Goal: Task Accomplishment & Management: Complete application form

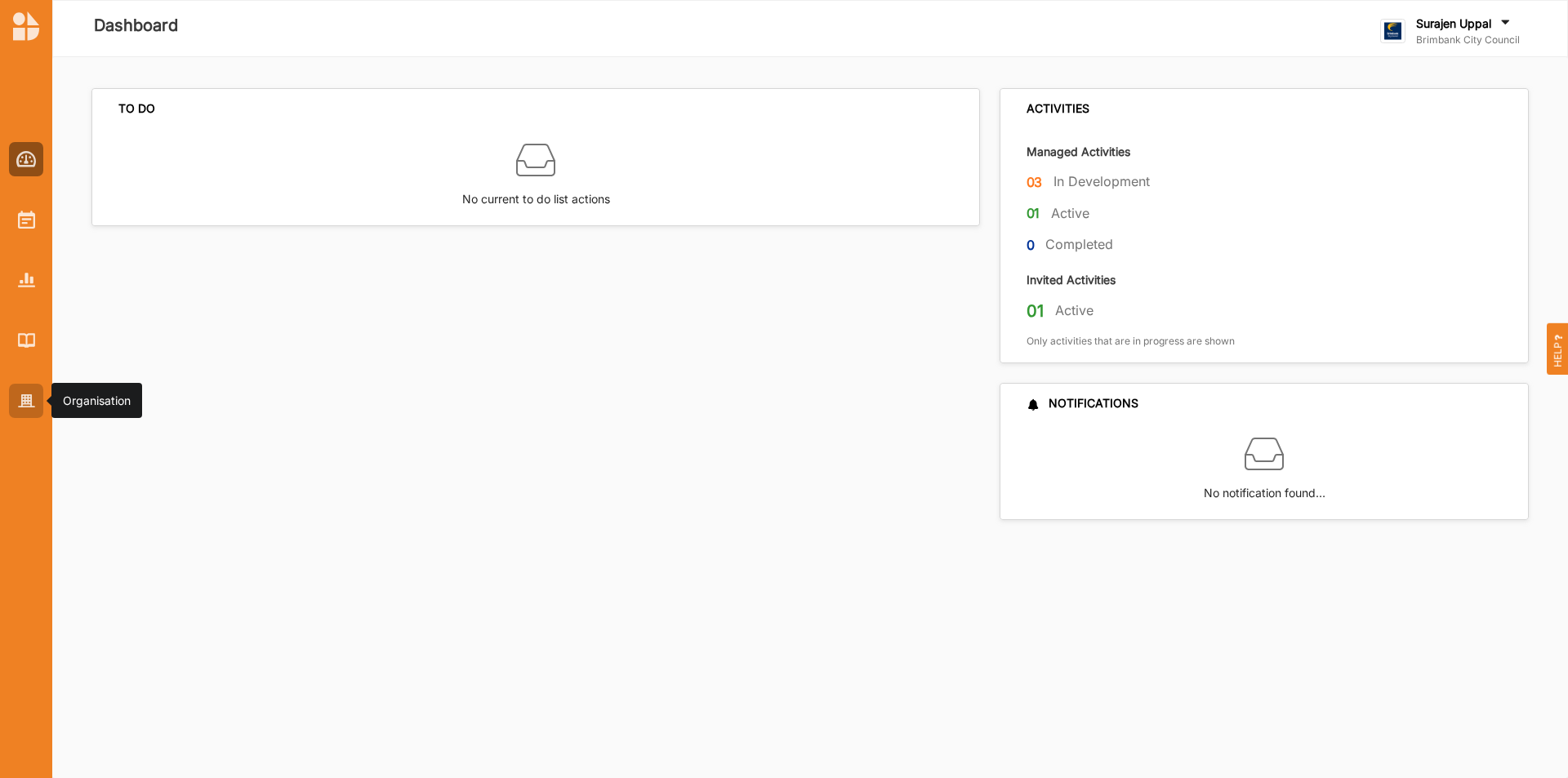
click at [32, 390] on div at bounding box center [26, 401] width 34 height 34
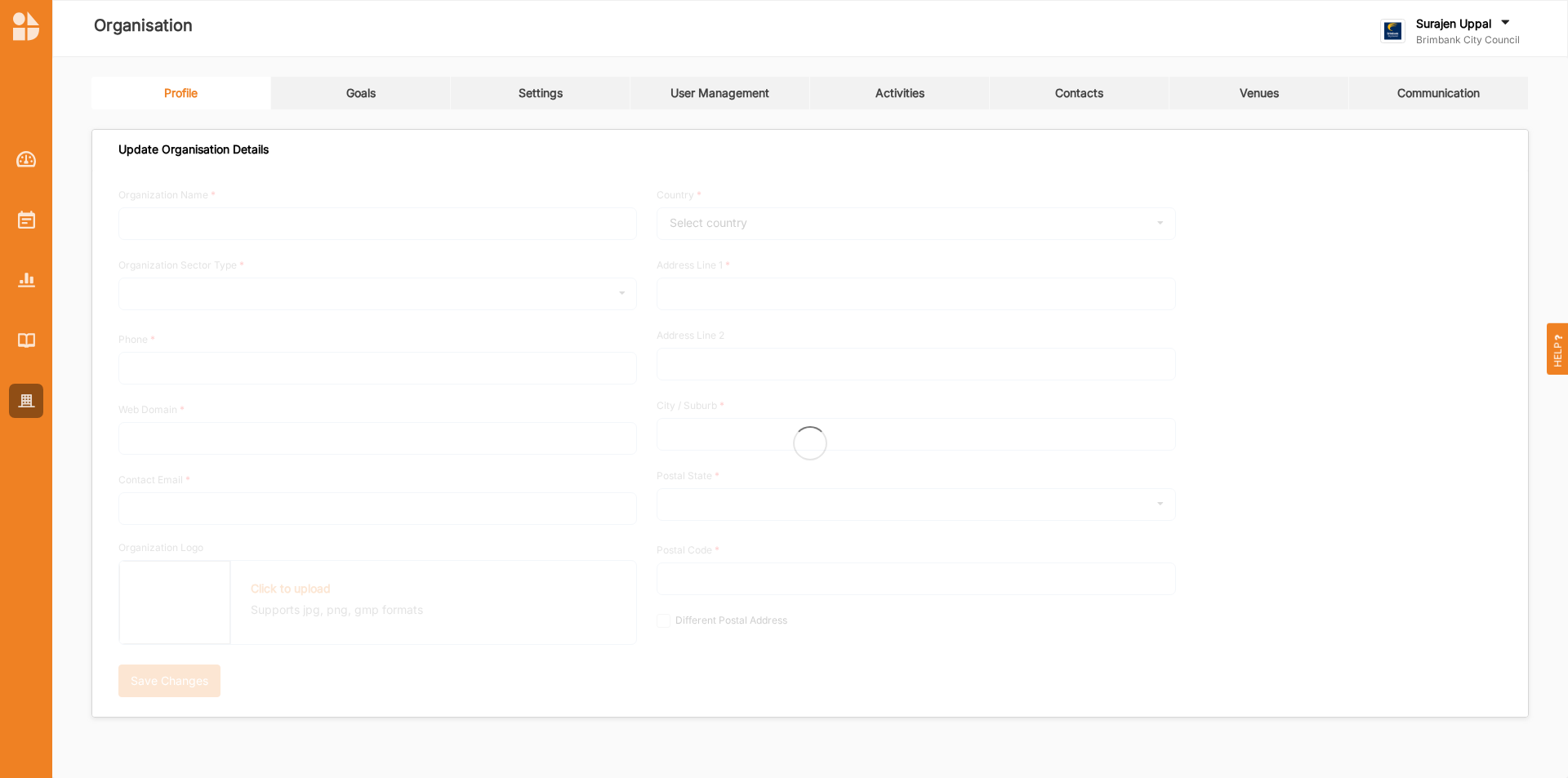
type input "Brimbank City Council"
type input "[PHONE_NUMBER]"
type input "[DOMAIN_NAME]"
type input "[EMAIL_ADDRESS][DOMAIN_NAME]"
type input "[STREET_ADDRESS]"
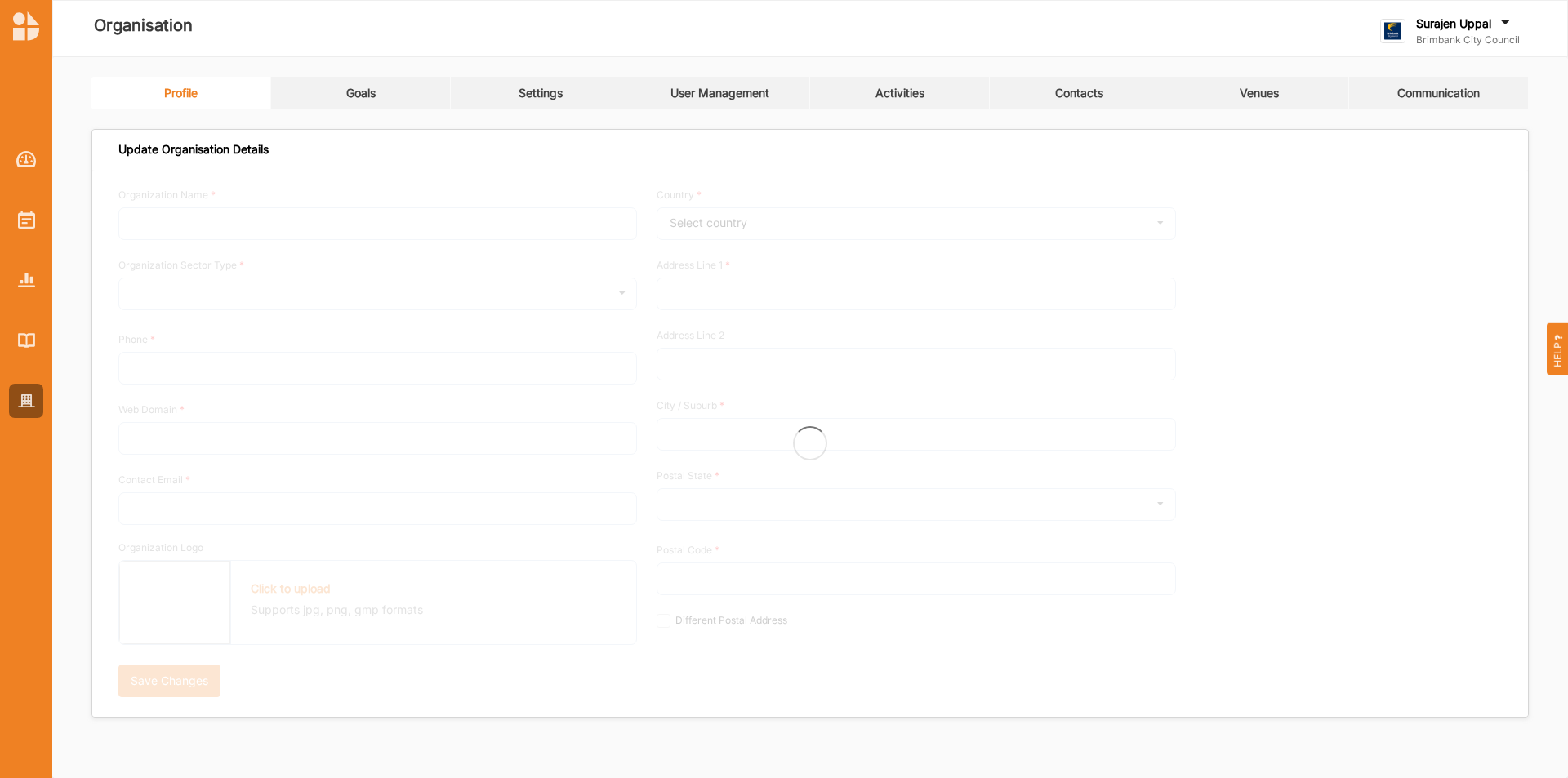
type input "Sunshine"
type input "3020"
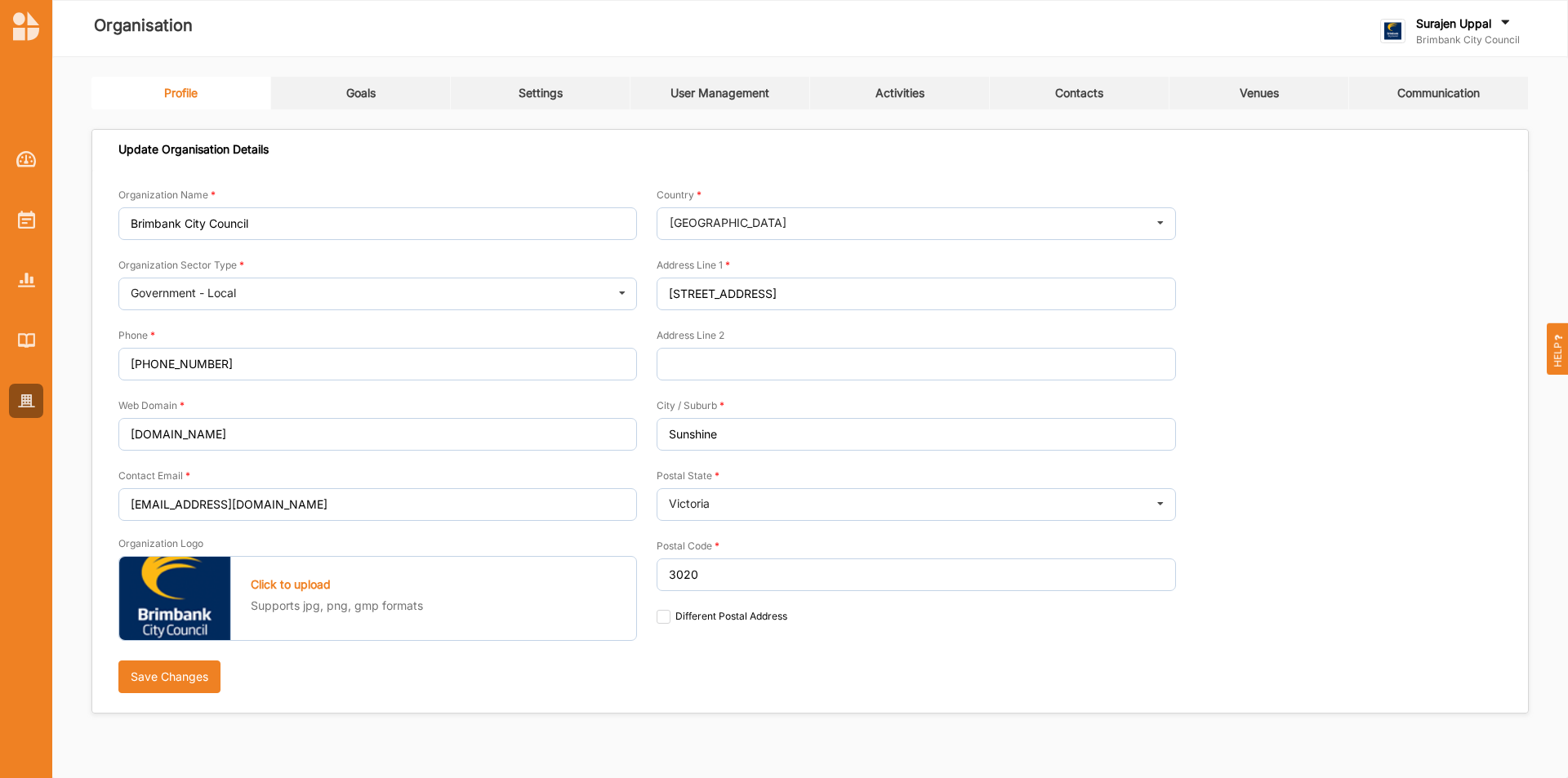
click at [912, 82] on link "Activities" at bounding box center [899, 93] width 179 height 33
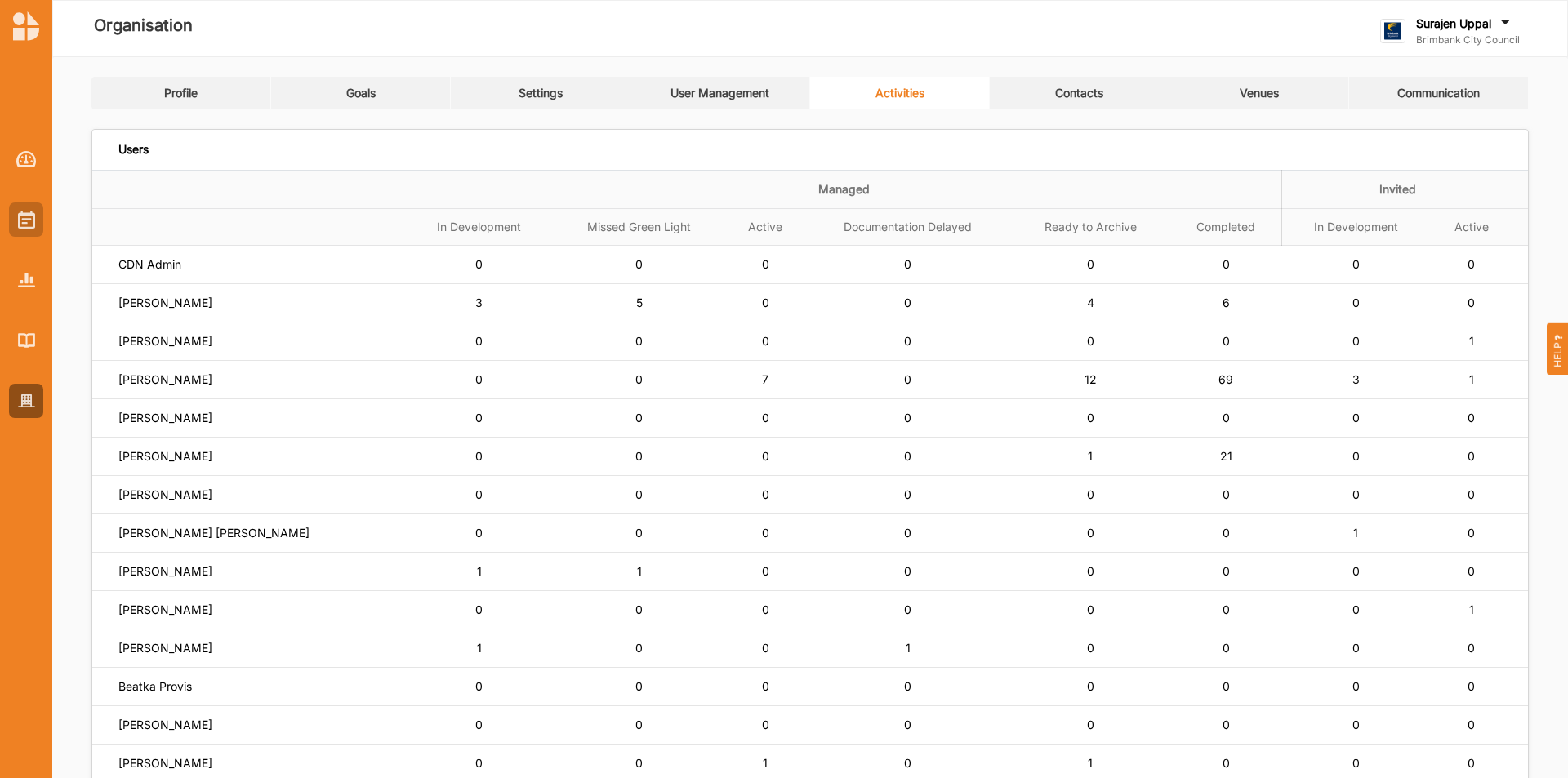
click at [18, 217] on img at bounding box center [27, 219] width 17 height 18
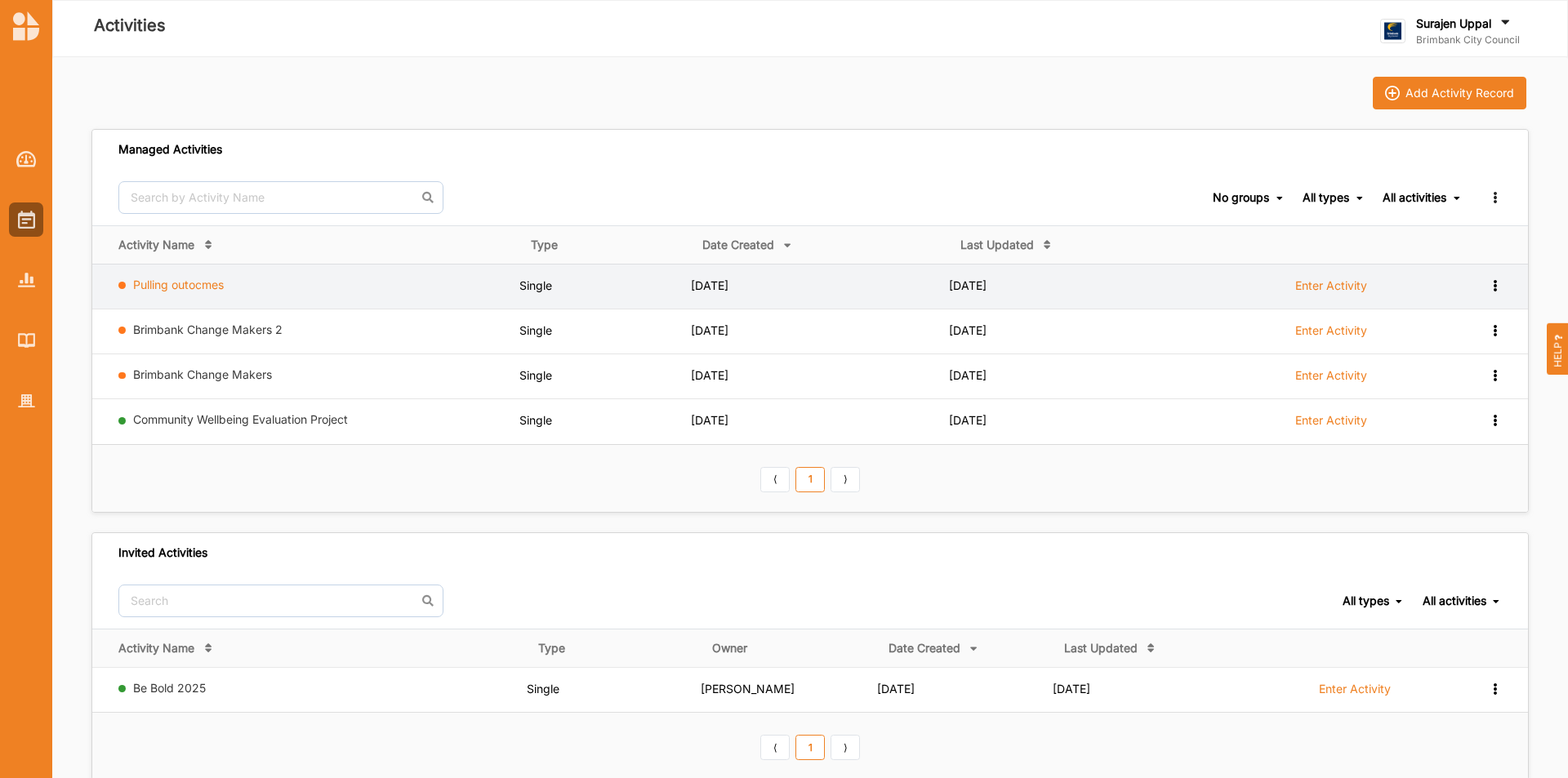
click at [147, 282] on link "Pulling outocmes" at bounding box center [179, 284] width 91 height 14
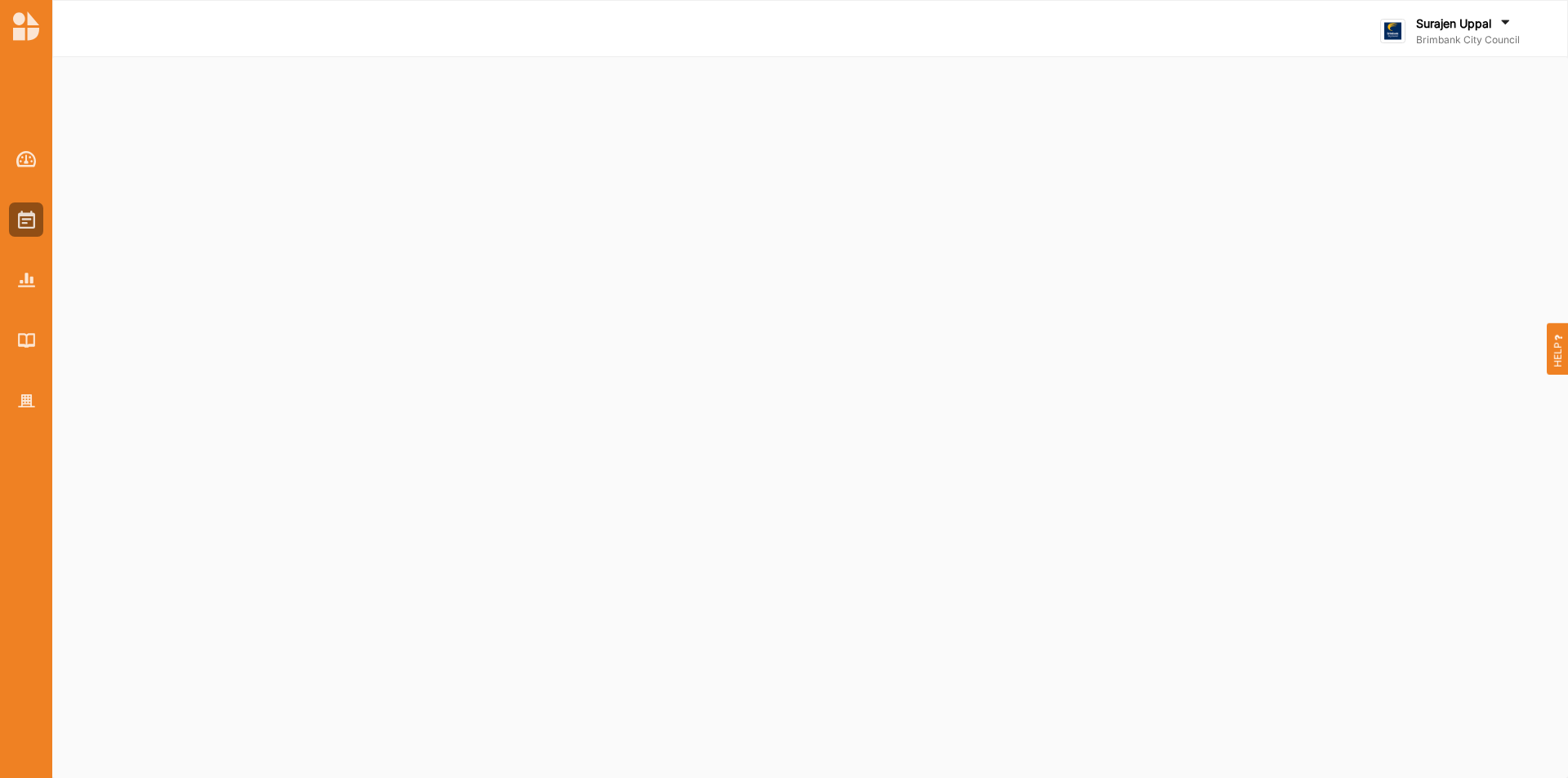
select select "3"
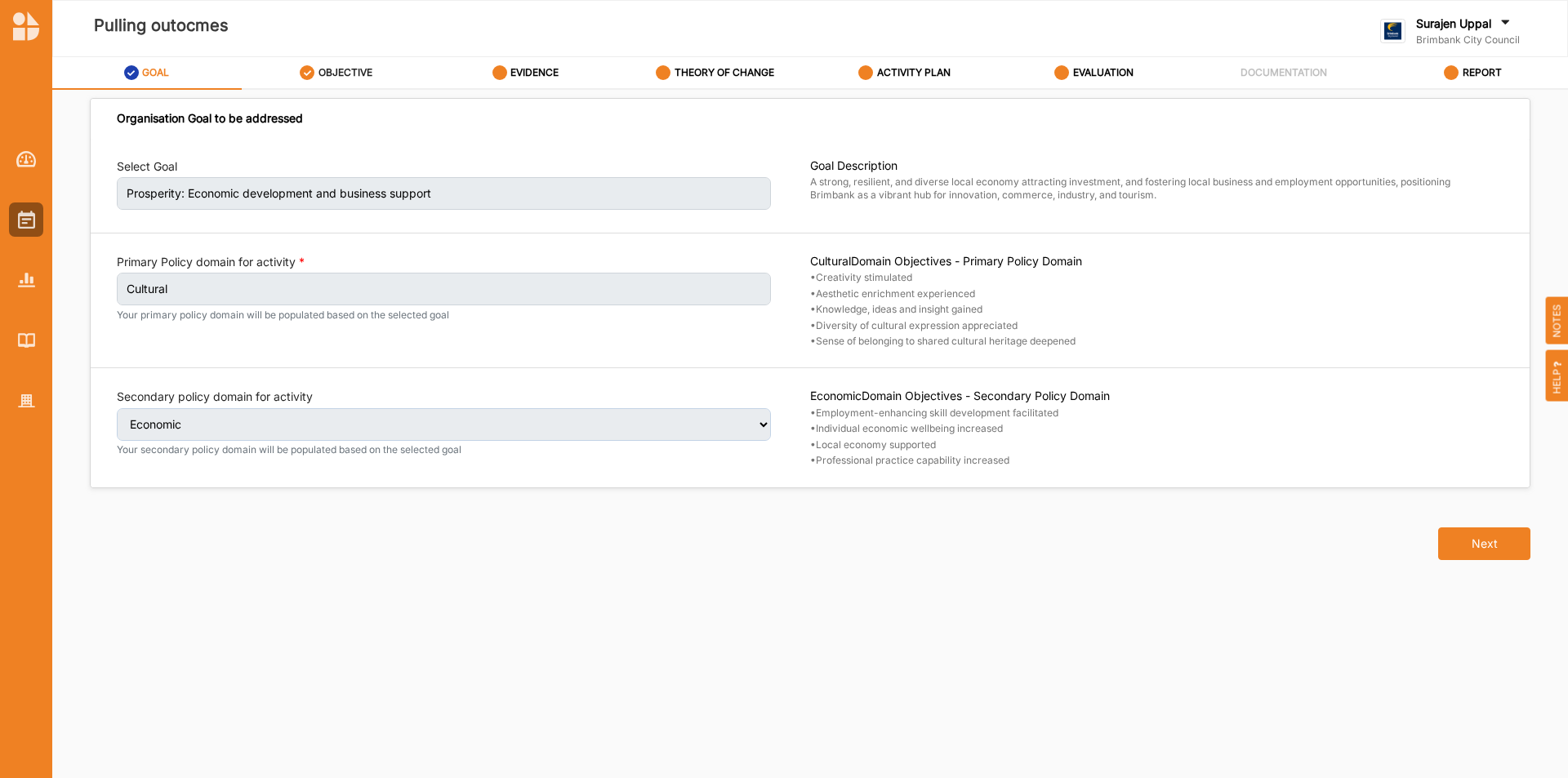
click at [333, 77] on label "OBJECTIVE" at bounding box center [345, 72] width 54 height 13
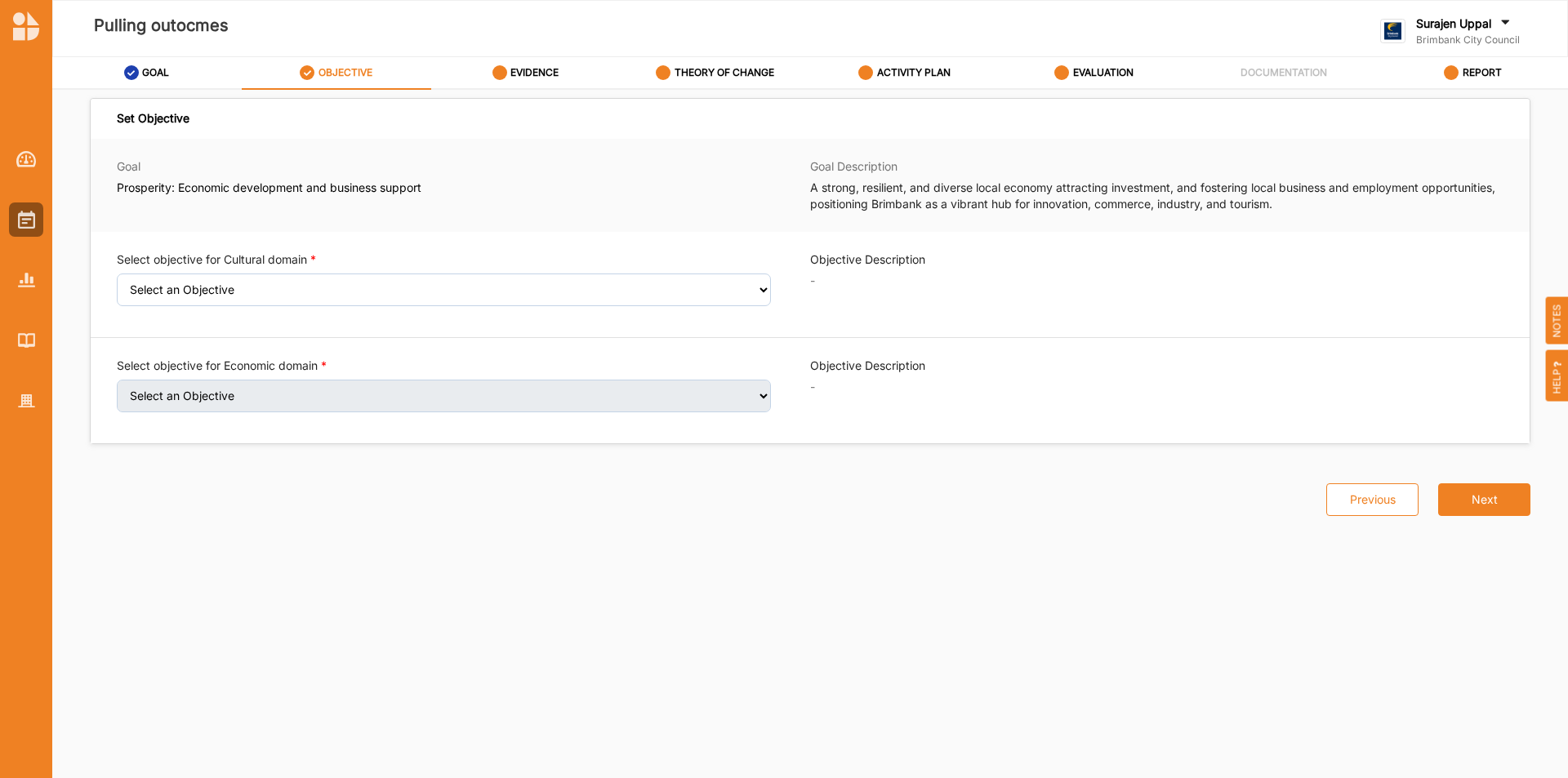
select select "1"
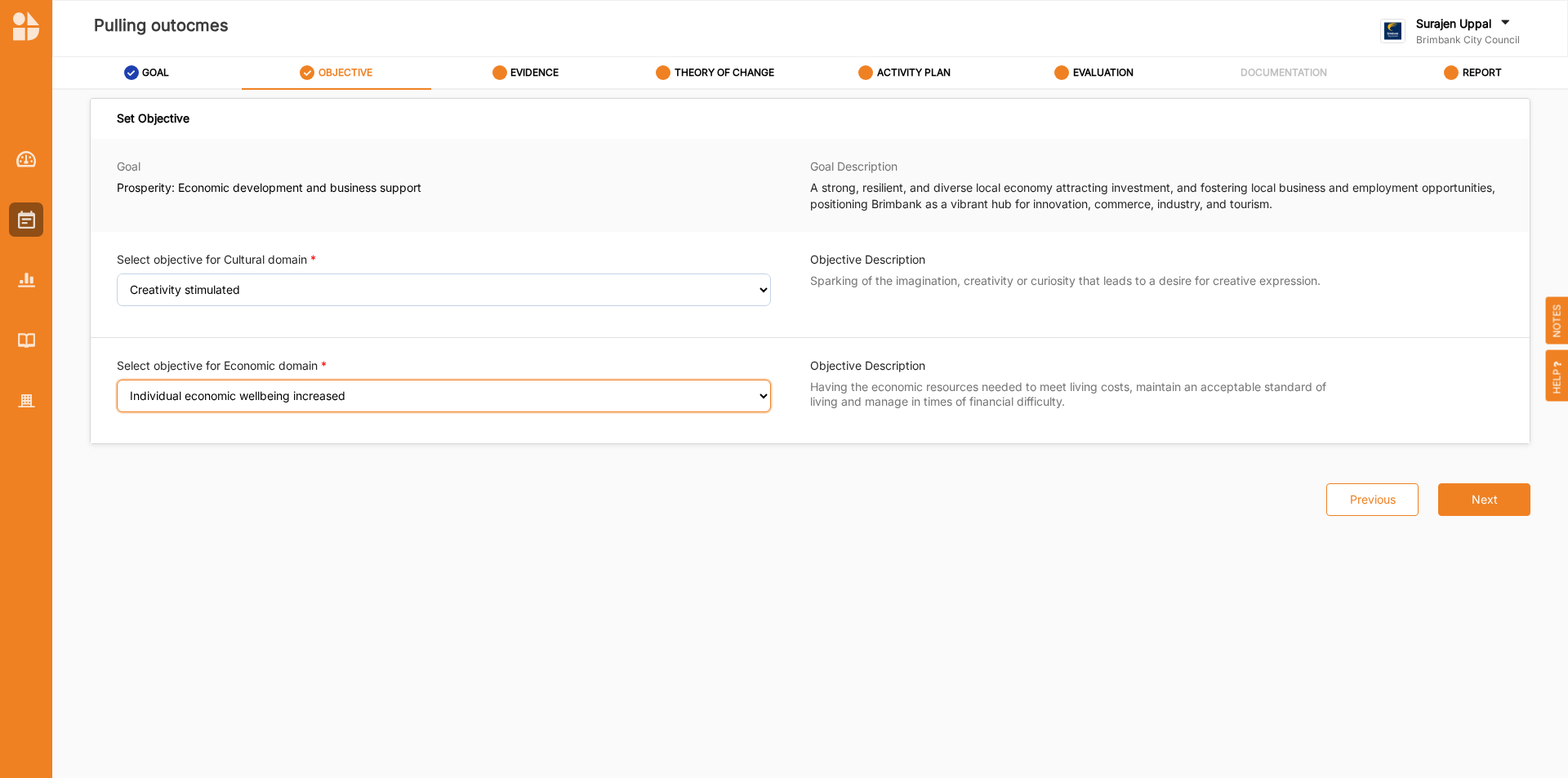
click at [368, 392] on select "Select an Objective Employment-enhancing skill development facilitated Individu…" at bounding box center [444, 396] width 654 height 33
select select "13"
click at [117, 391] on select "Select an Objective Employment-enhancing skill development facilitated Individu…" at bounding box center [444, 396] width 654 height 33
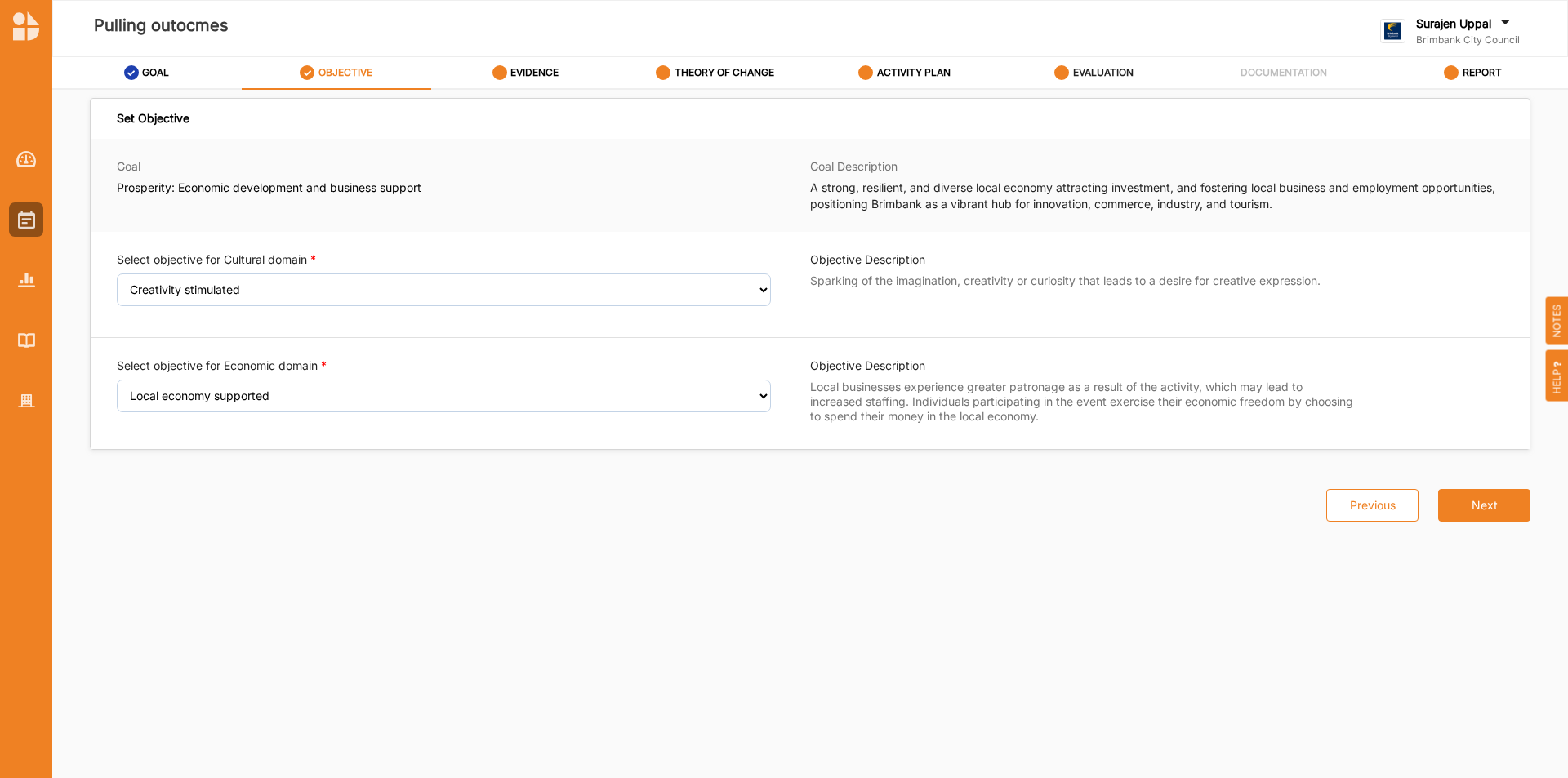
click at [1080, 72] on label "EVALUATION" at bounding box center [1103, 72] width 60 height 13
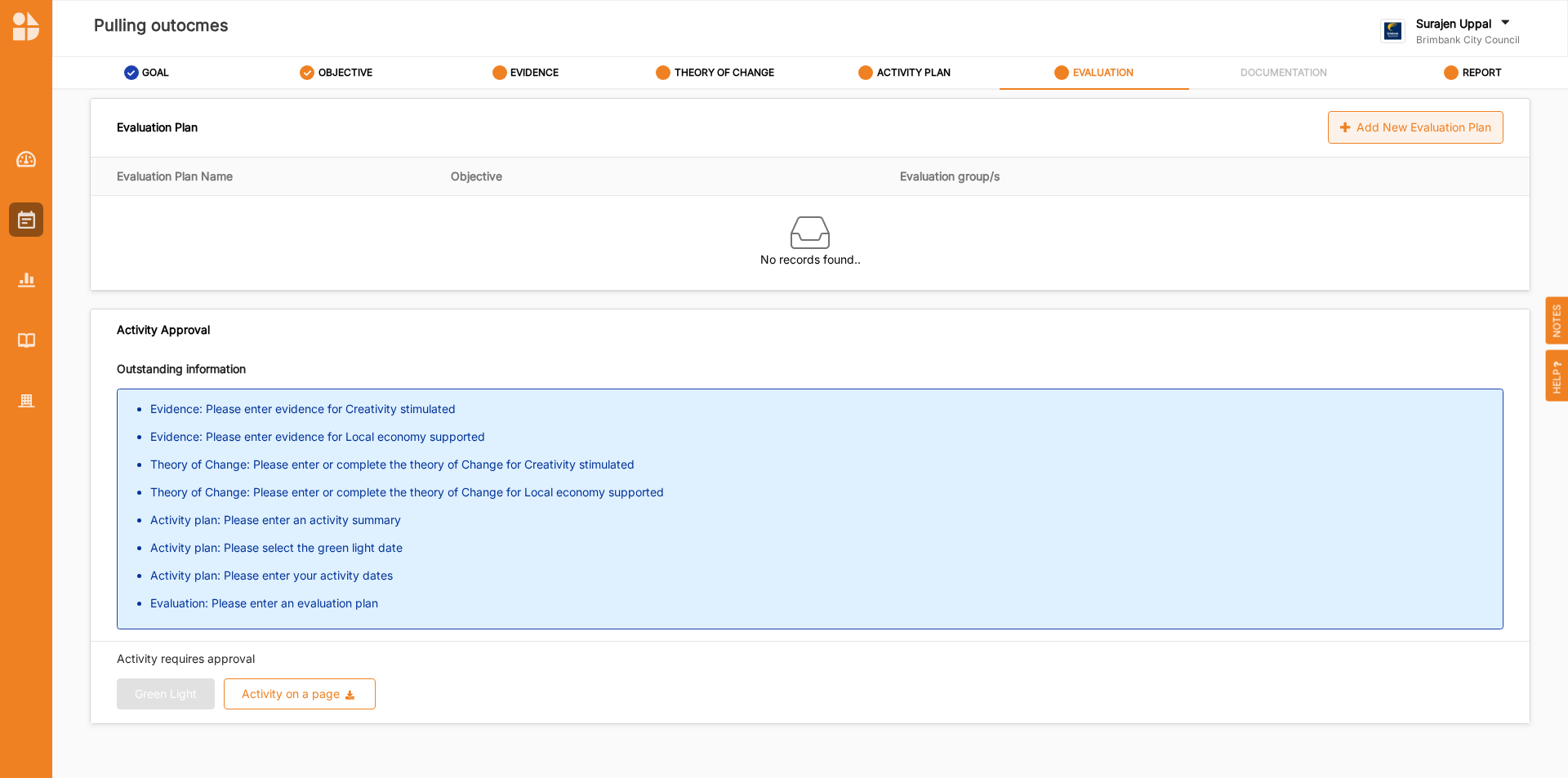
click at [1365, 125] on div "Add New Evaluation Plan" at bounding box center [1415, 127] width 175 height 33
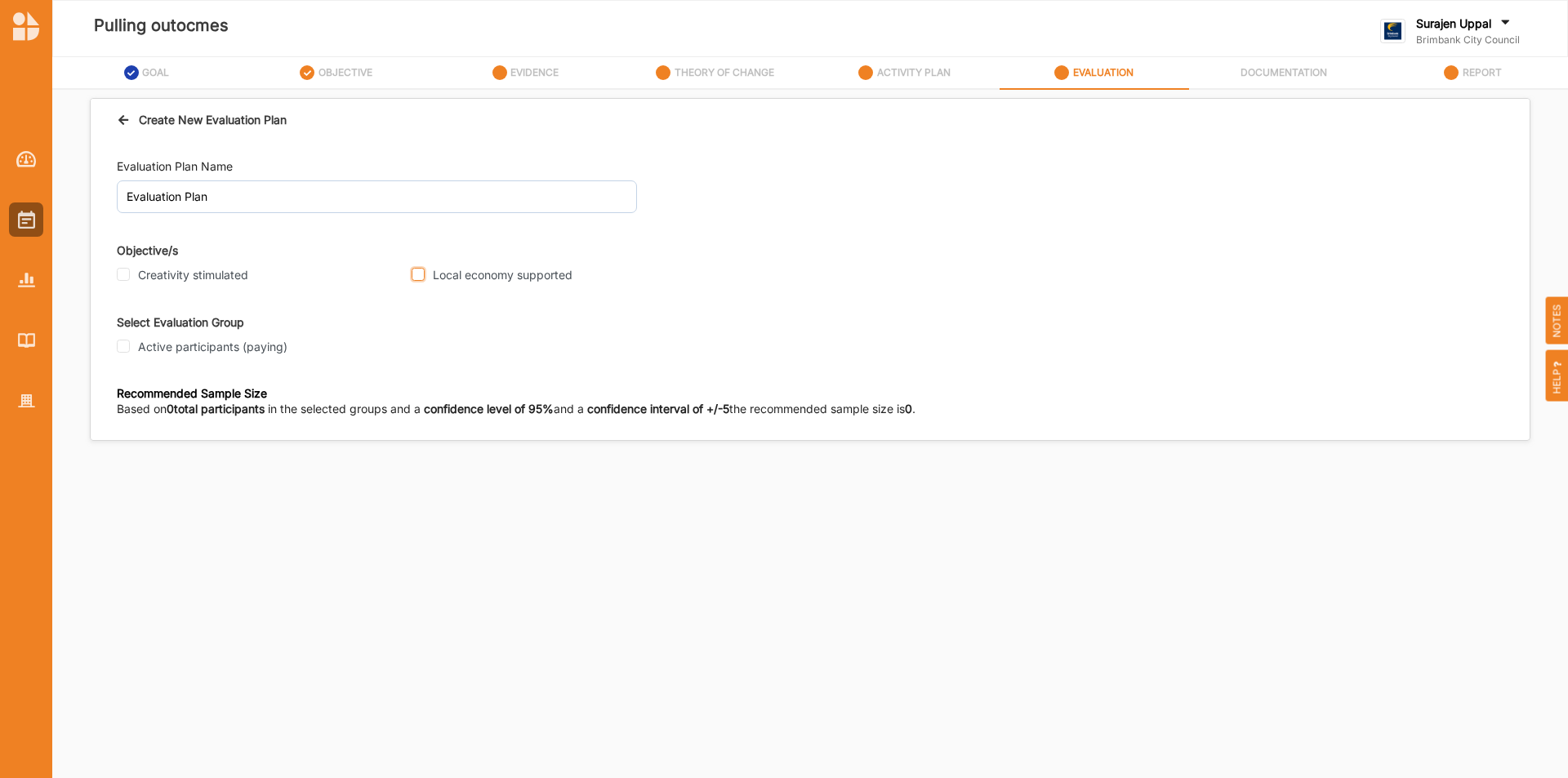
click at [417, 273] on input "Local economy supported" at bounding box center [417, 274] width 13 height 13
checkbox input "true"
click at [125, 345] on input "Active participants (paying)" at bounding box center [123, 346] width 13 height 13
checkbox input "true"
click at [124, 492] on input "Participant" at bounding box center [123, 490] width 13 height 13
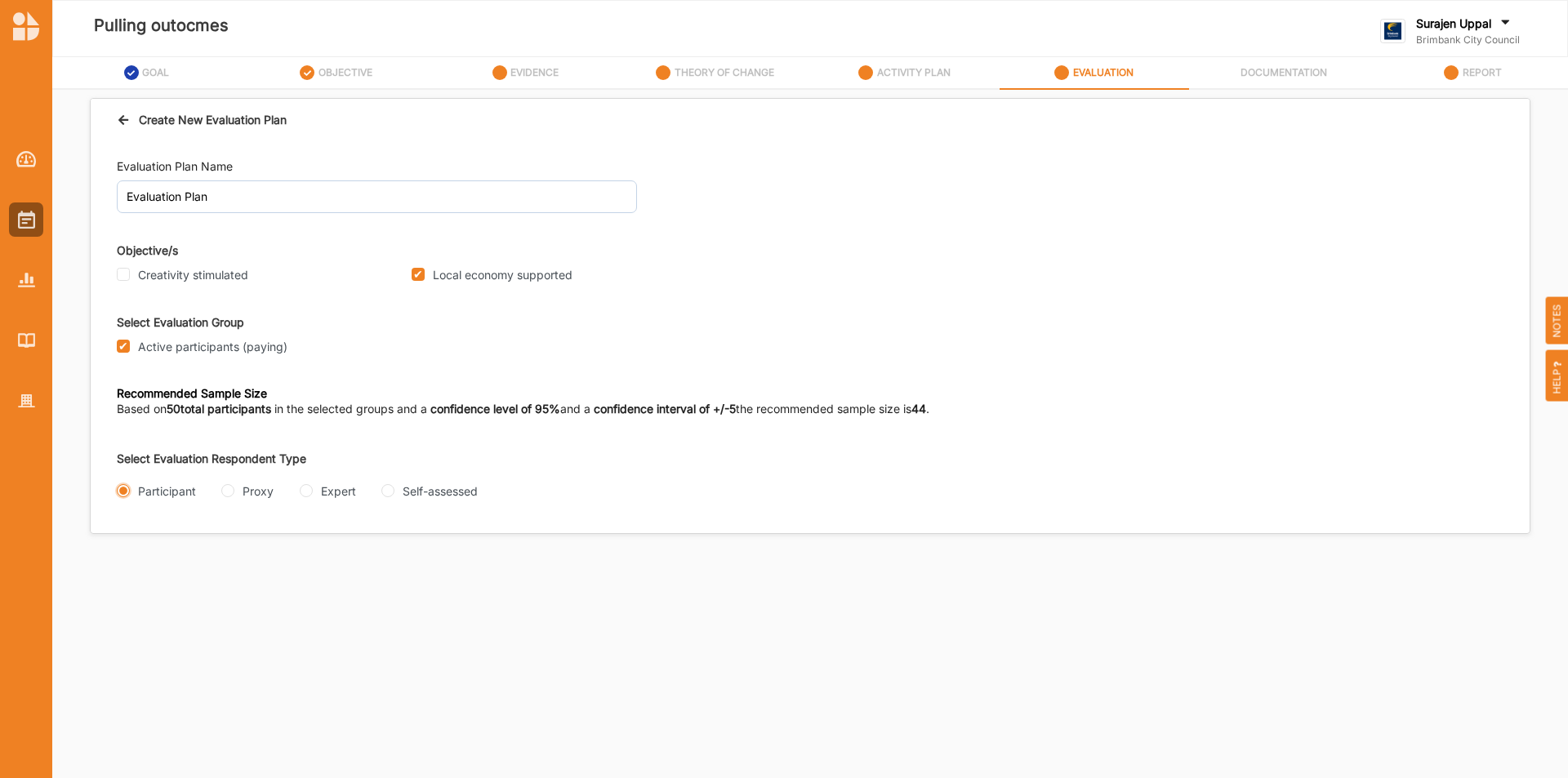
radio input "true"
click at [127, 559] on input "Interview" at bounding box center [123, 556] width 13 height 13
radio input "true"
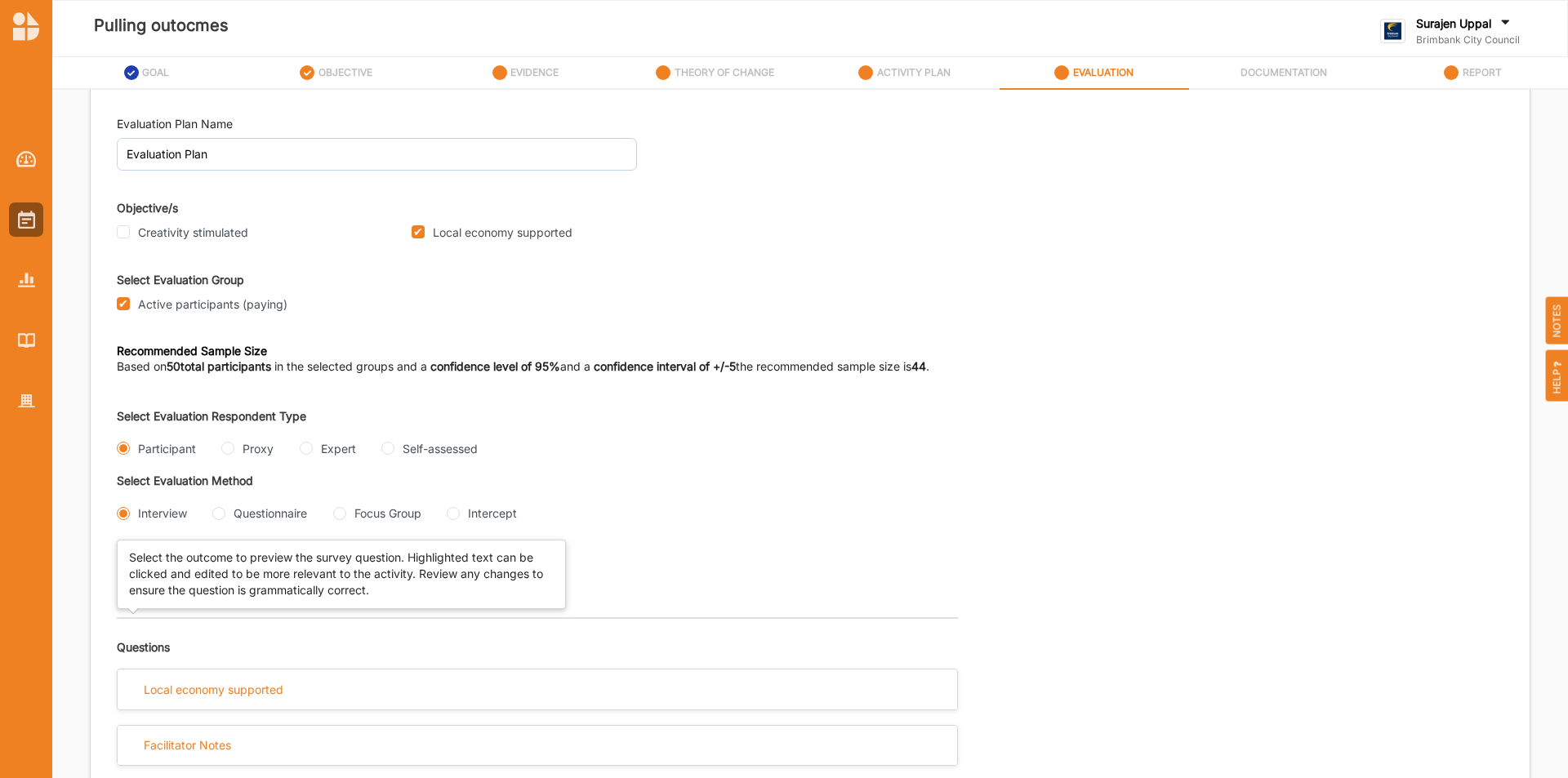
scroll to position [44, 0]
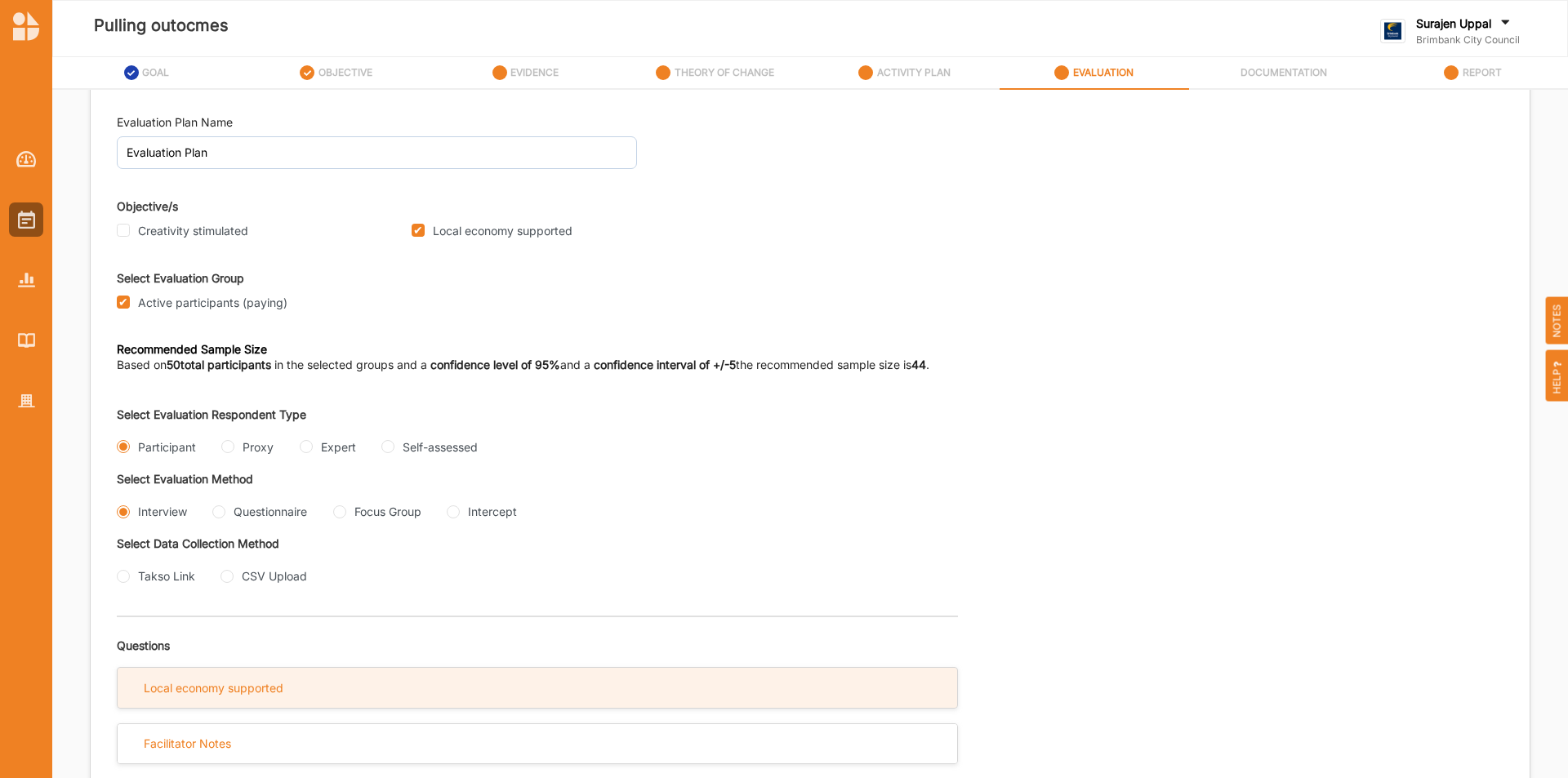
click at [233, 684] on div "Local economy supported" at bounding box center [213, 688] width 140 height 15
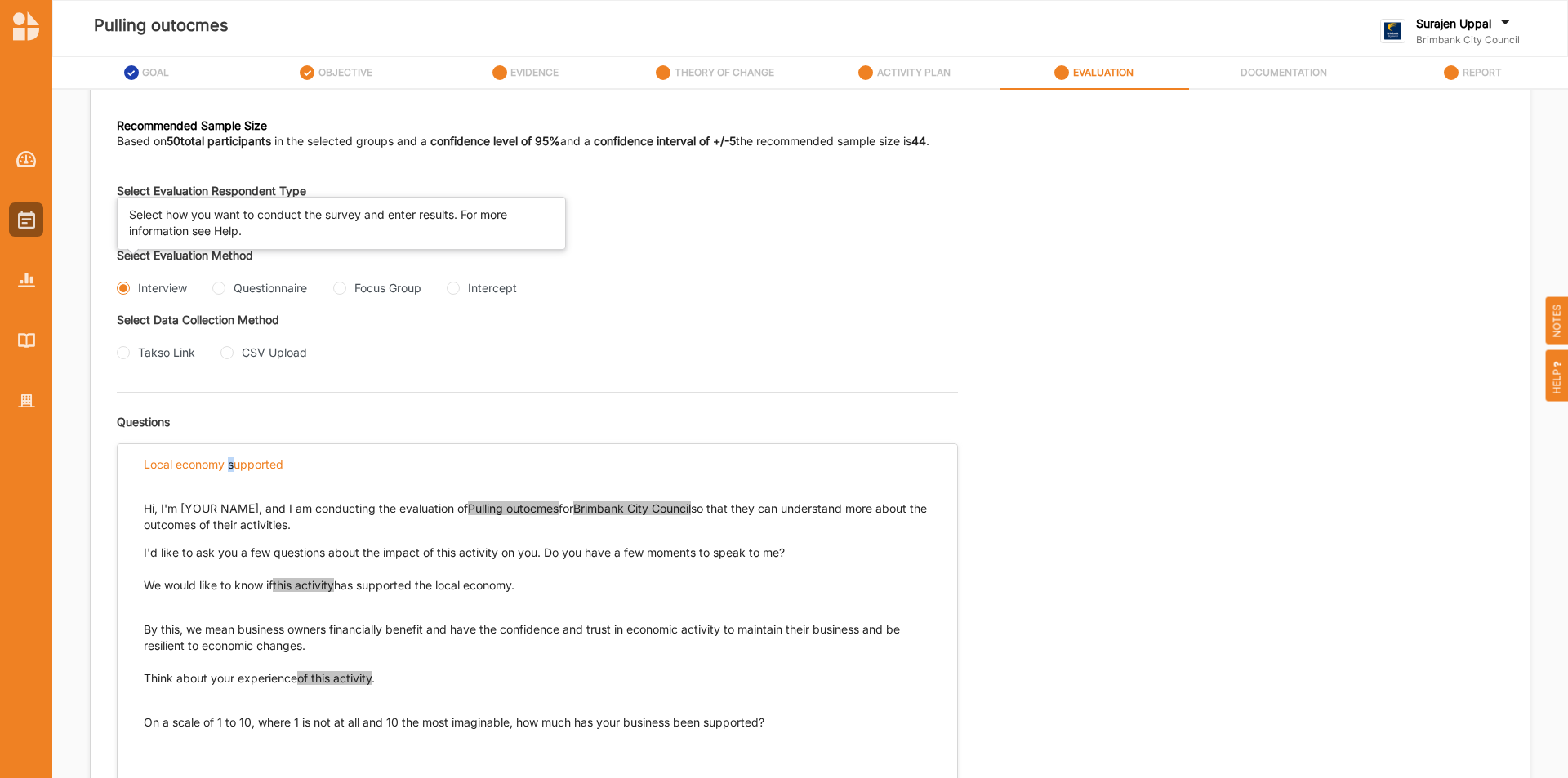
scroll to position [371, 0]
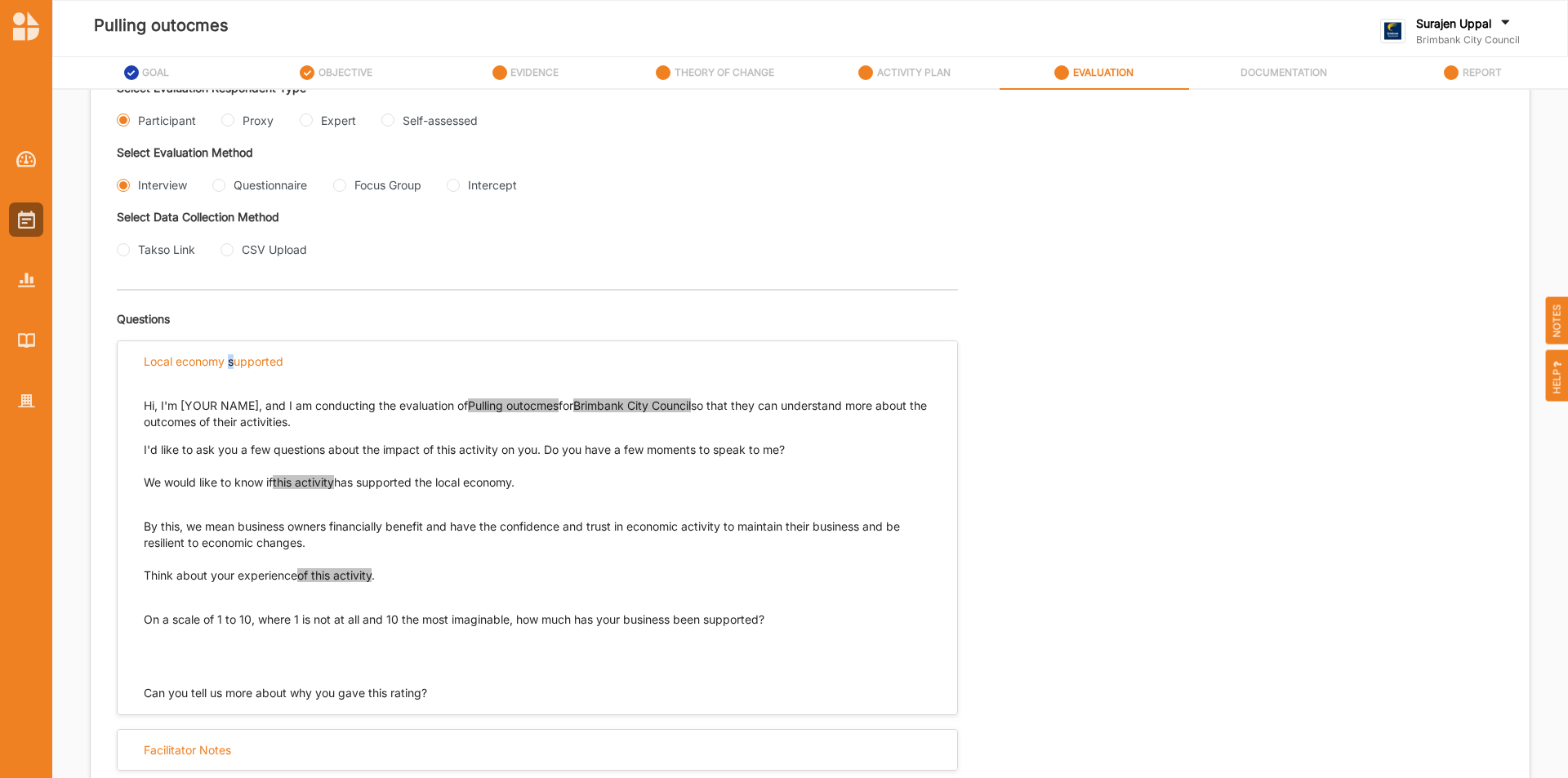
drag, startPoint x: 532, startPoint y: 482, endPoint x: 144, endPoint y: 485, distance: 388.0
click at [144, 485] on p "We would like to know if this activity has supported the local economy." at bounding box center [537, 483] width 787 height 16
copy p "We would like to know if this activity has supported the local economy."
click at [310, 545] on p "By this, we mean business owners financially benefit and have the confidence an…" at bounding box center [537, 526] width 787 height 49
click at [305, 542] on p "By this, we mean business owners financially benefit and have the confidence an…" at bounding box center [537, 526] width 787 height 49
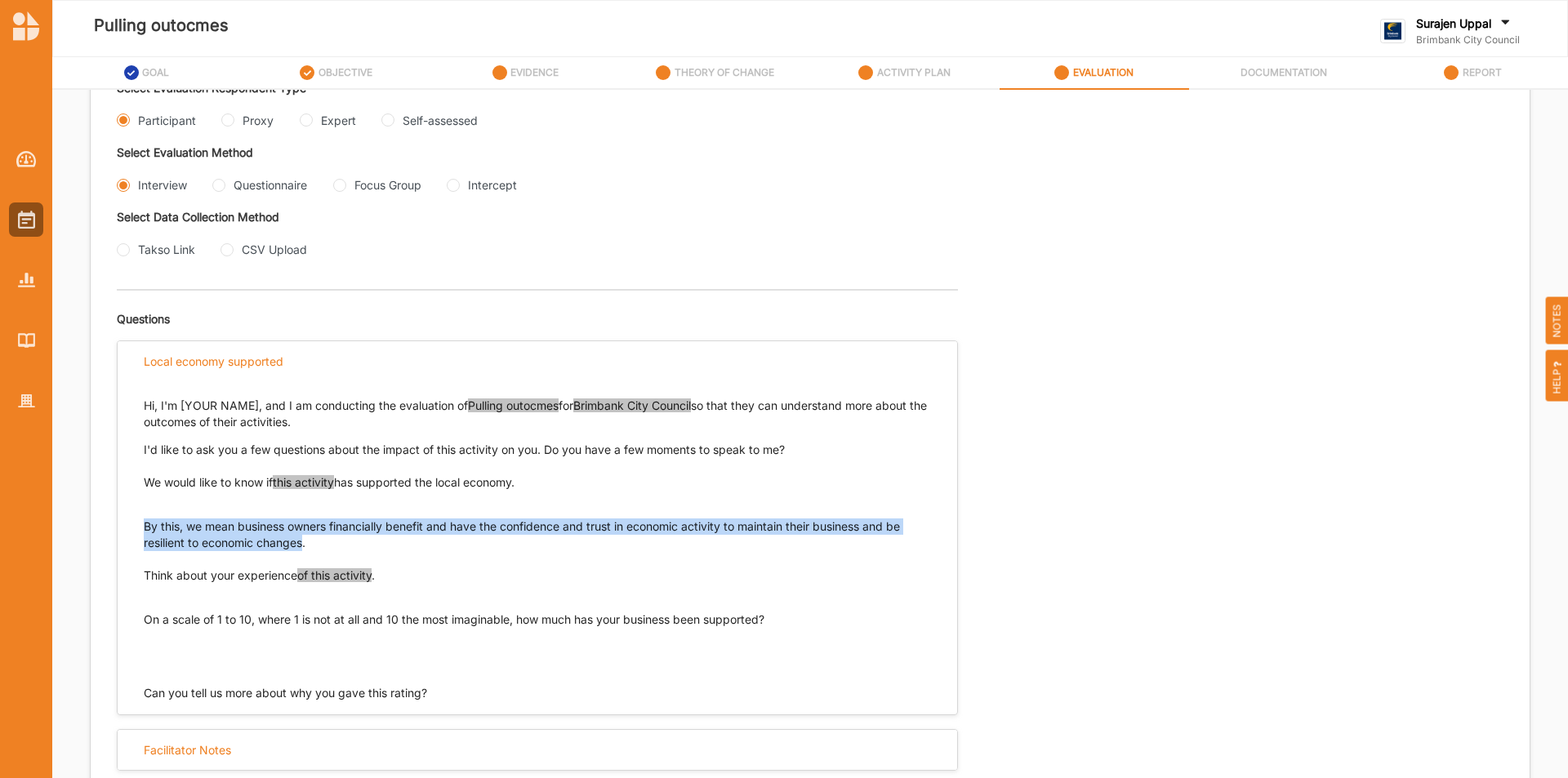
drag, startPoint x: 307, startPoint y: 542, endPoint x: 131, endPoint y: 521, distance: 177.2
click at [131, 521] on div "Hi, I'm [YOUR NAME], and I am conducting the evaluation of Pulling outocmes for…" at bounding box center [538, 541] width 840 height 320
copy p "By this, we mean business owners financially benefit and have the confidence an…"
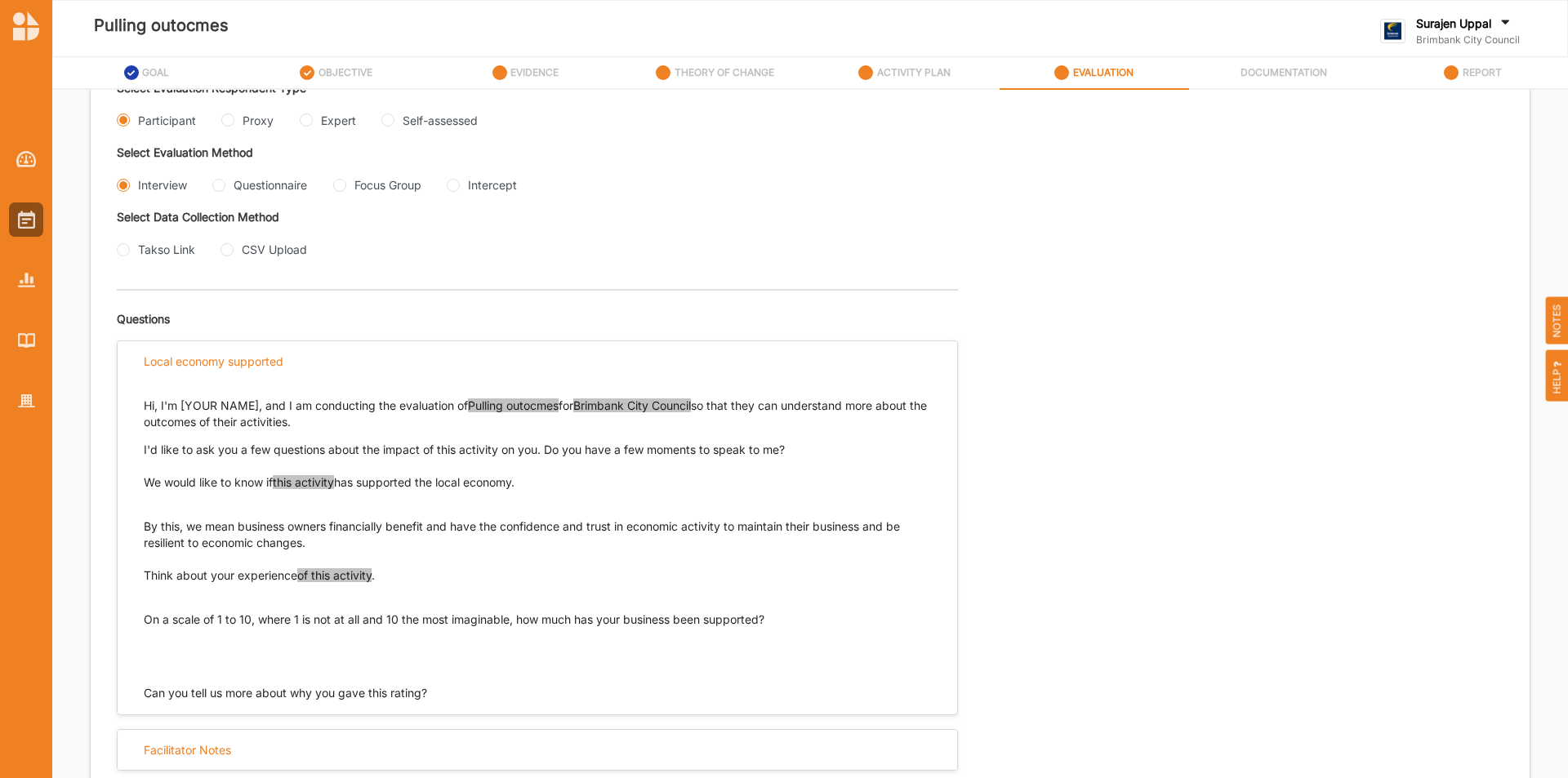
drag, startPoint x: 395, startPoint y: 573, endPoint x: 146, endPoint y: 574, distance: 249.0
click at [146, 574] on p "Think about your experience of this activity ." at bounding box center [537, 575] width 787 height 16
copy p "Think about your experience of this activity ."
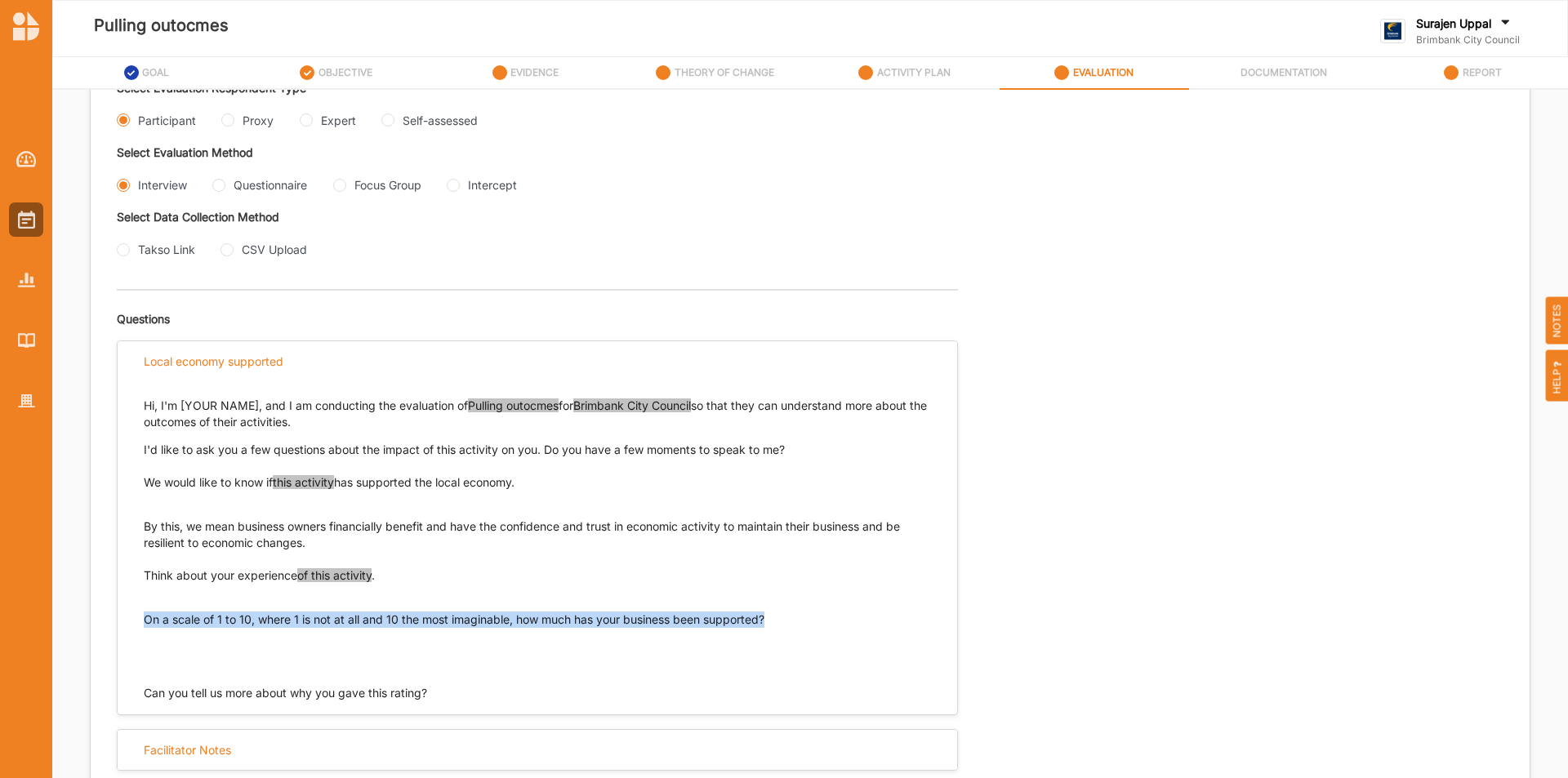
drag, startPoint x: 788, startPoint y: 617, endPoint x: 126, endPoint y: 610, distance: 662.0
click at [127, 615] on div "Hi, I'm [YOUR NAME], and I am conducting the evaluation of Pulling outocmes for…" at bounding box center [538, 541] width 840 height 320
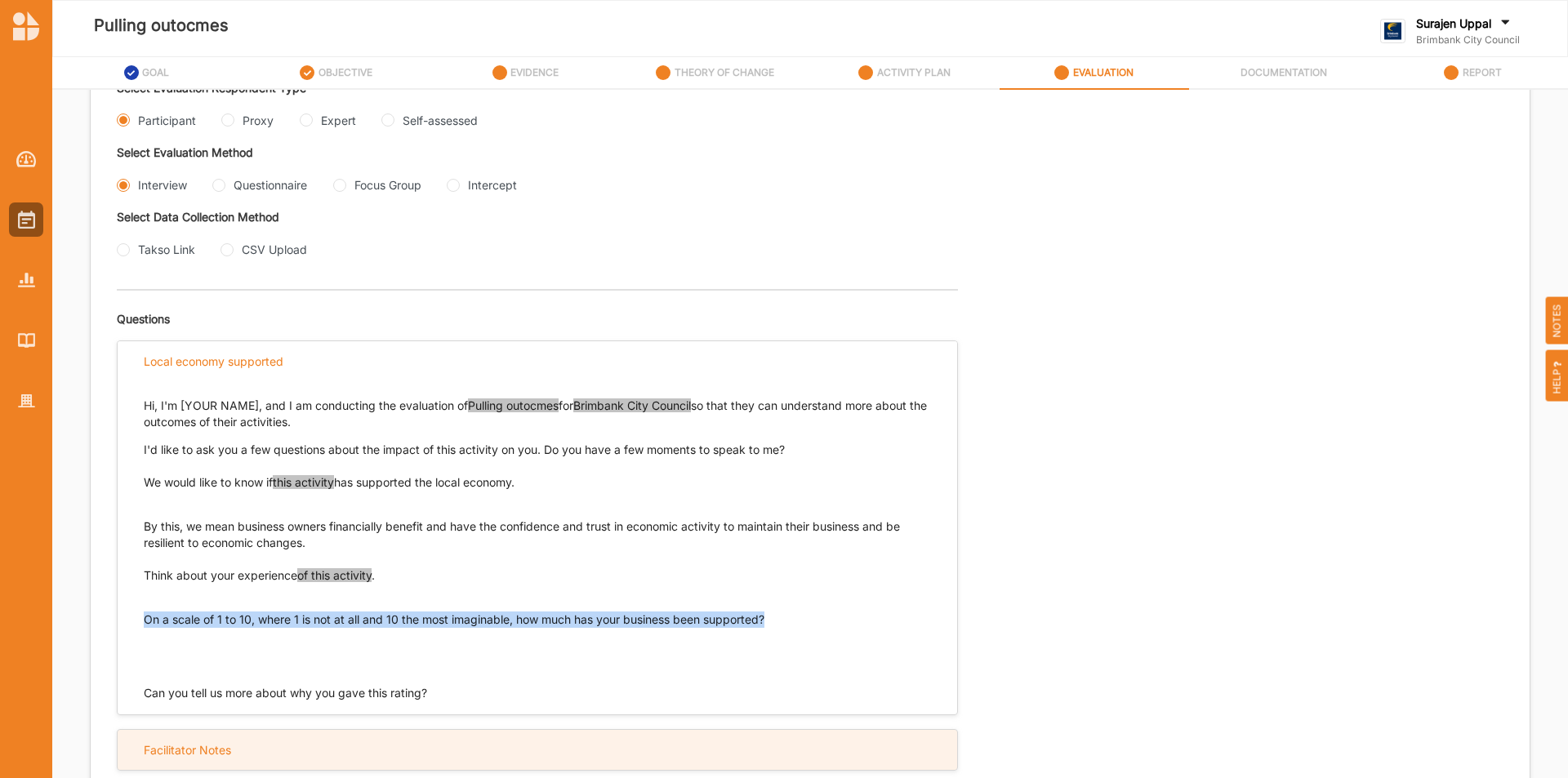
copy p "On a scale of 1 to 10, where 1 is not at all and 10 the most imaginable, how mu…"
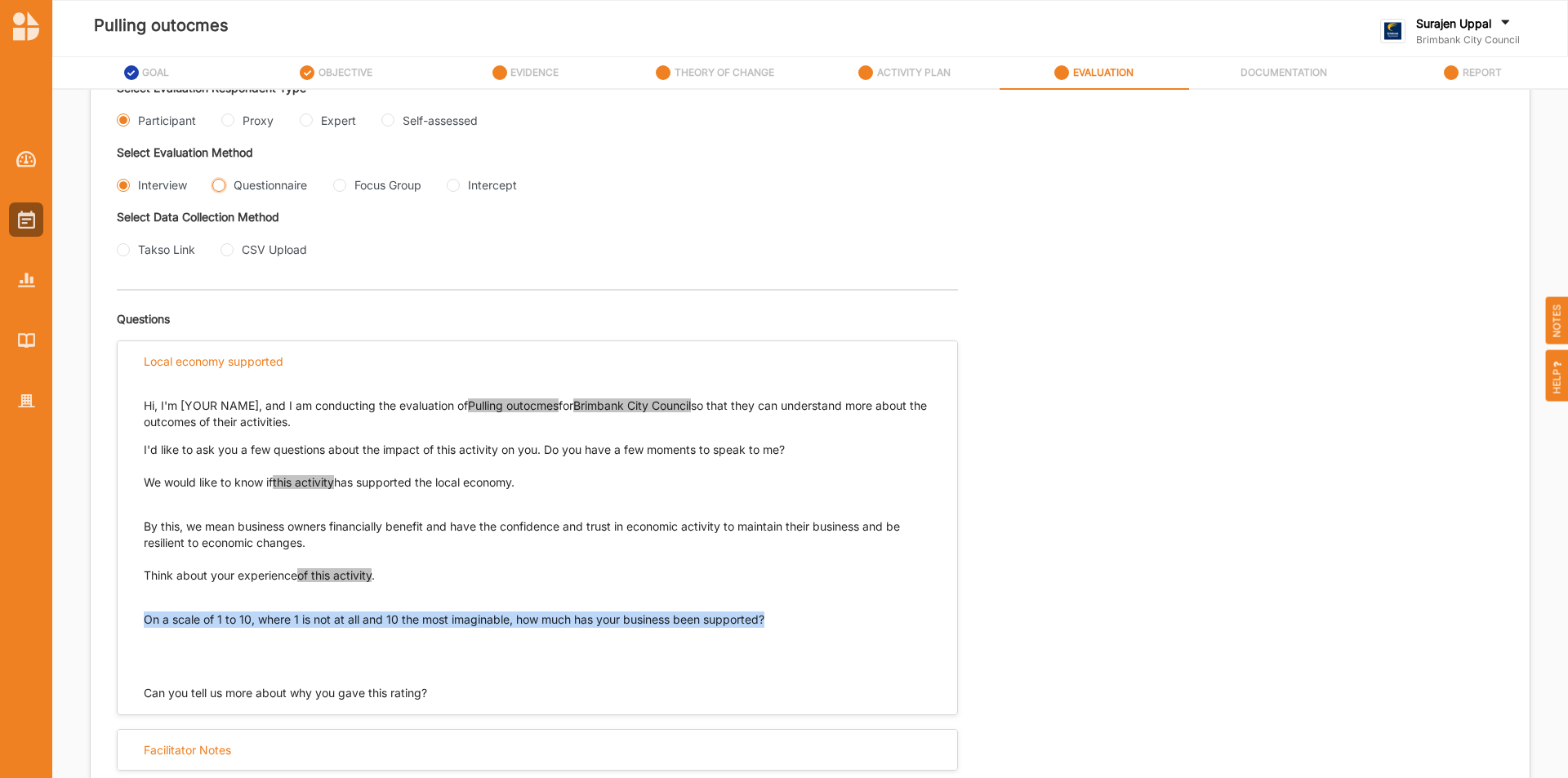
click at [221, 185] on input "Questionnaire" at bounding box center [218, 185] width 13 height 13
radio input "true"
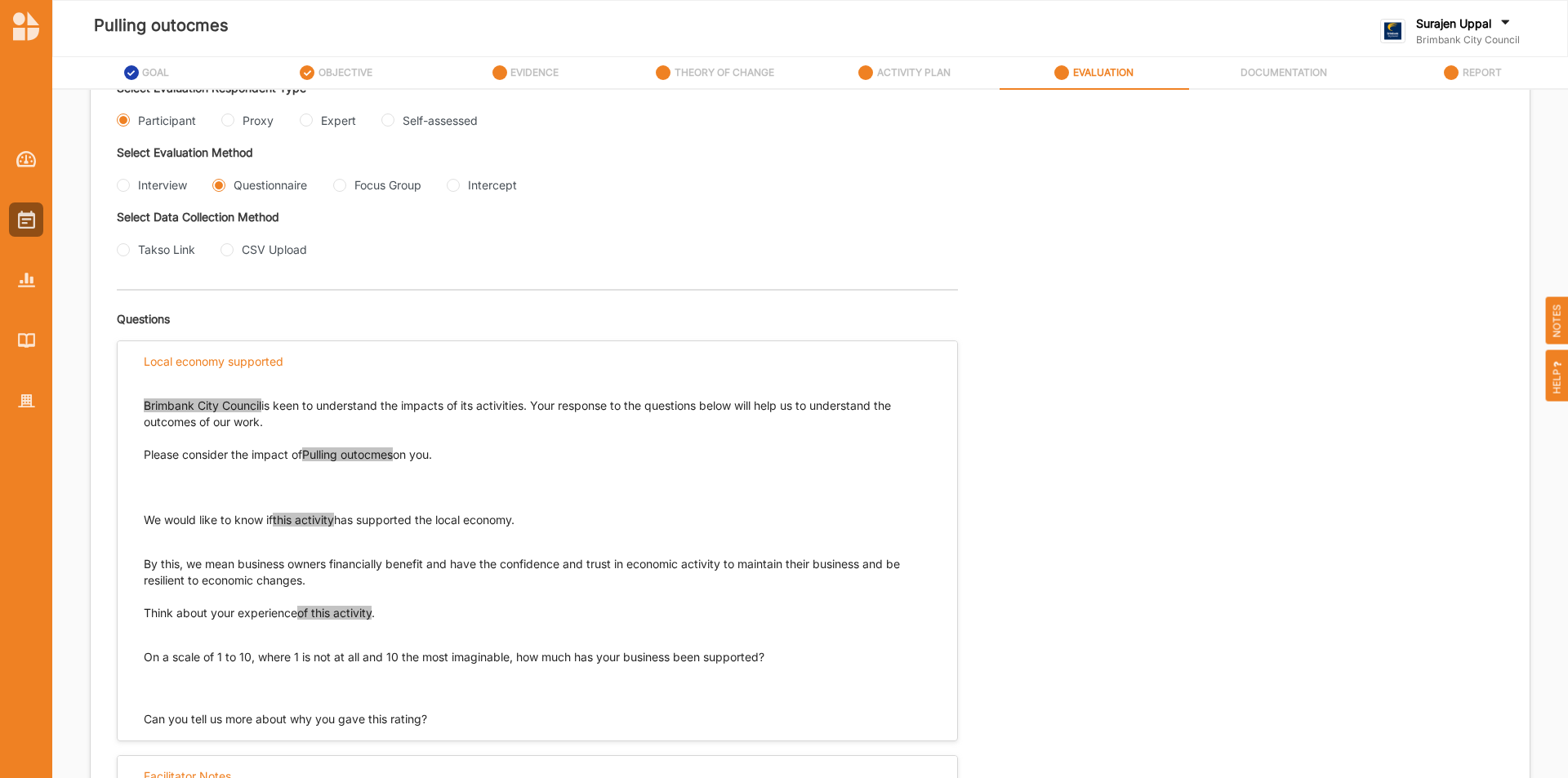
drag, startPoint x: 565, startPoint y: 525, endPoint x: 138, endPoint y: 520, distance: 427.0
click at [138, 520] on div "Brimbank City Council is keen to understand the impacts of its activities. Your…" at bounding box center [538, 554] width 840 height 346
copy p "We would like to know if this activity has supported the local economy."
click at [341, 183] on Group "Focus Group" at bounding box center [339, 185] width 13 height 13
radio Group "true"
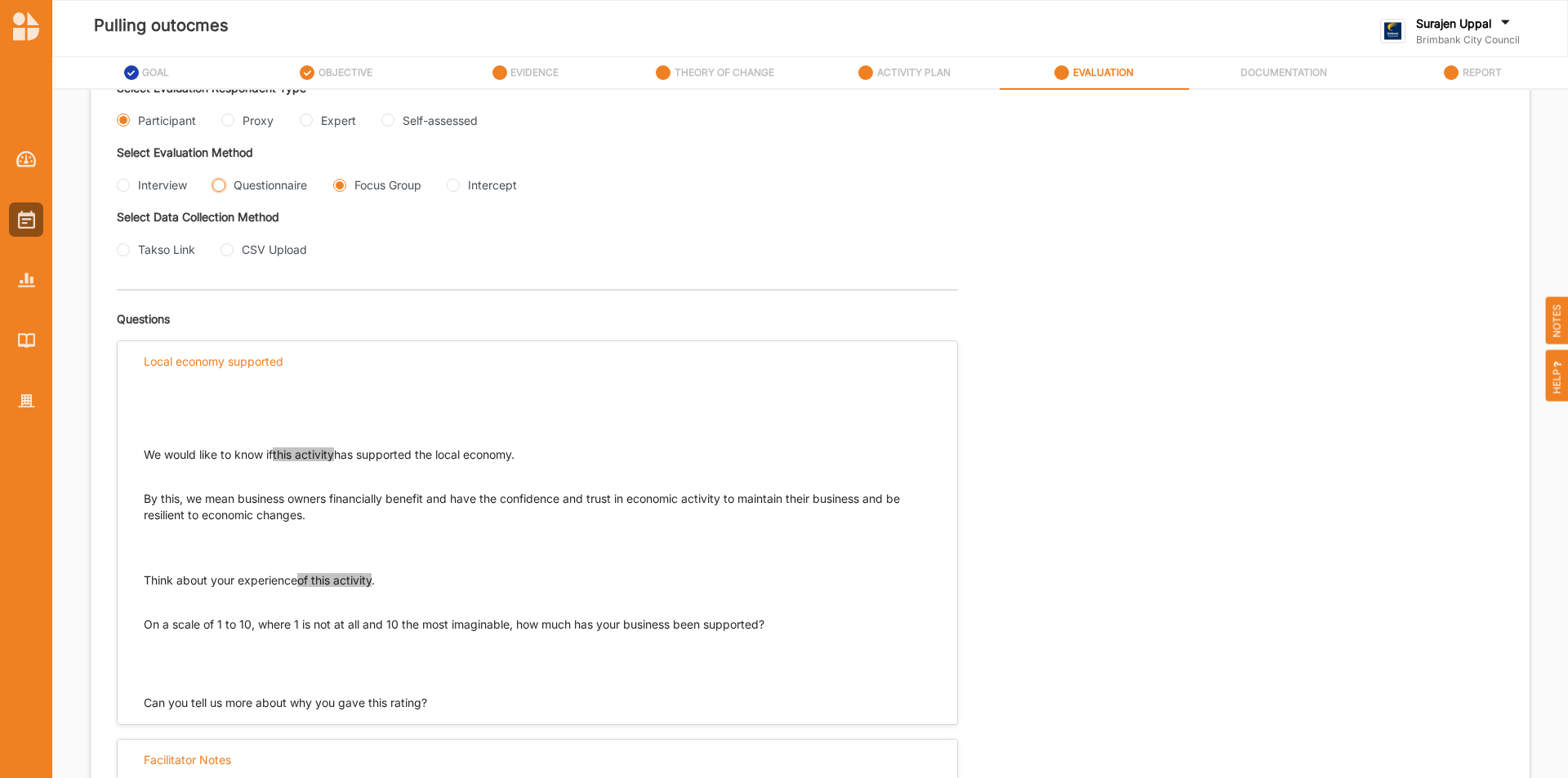
click at [215, 185] on input "Questionnaire" at bounding box center [218, 185] width 13 height 13
radio input "true"
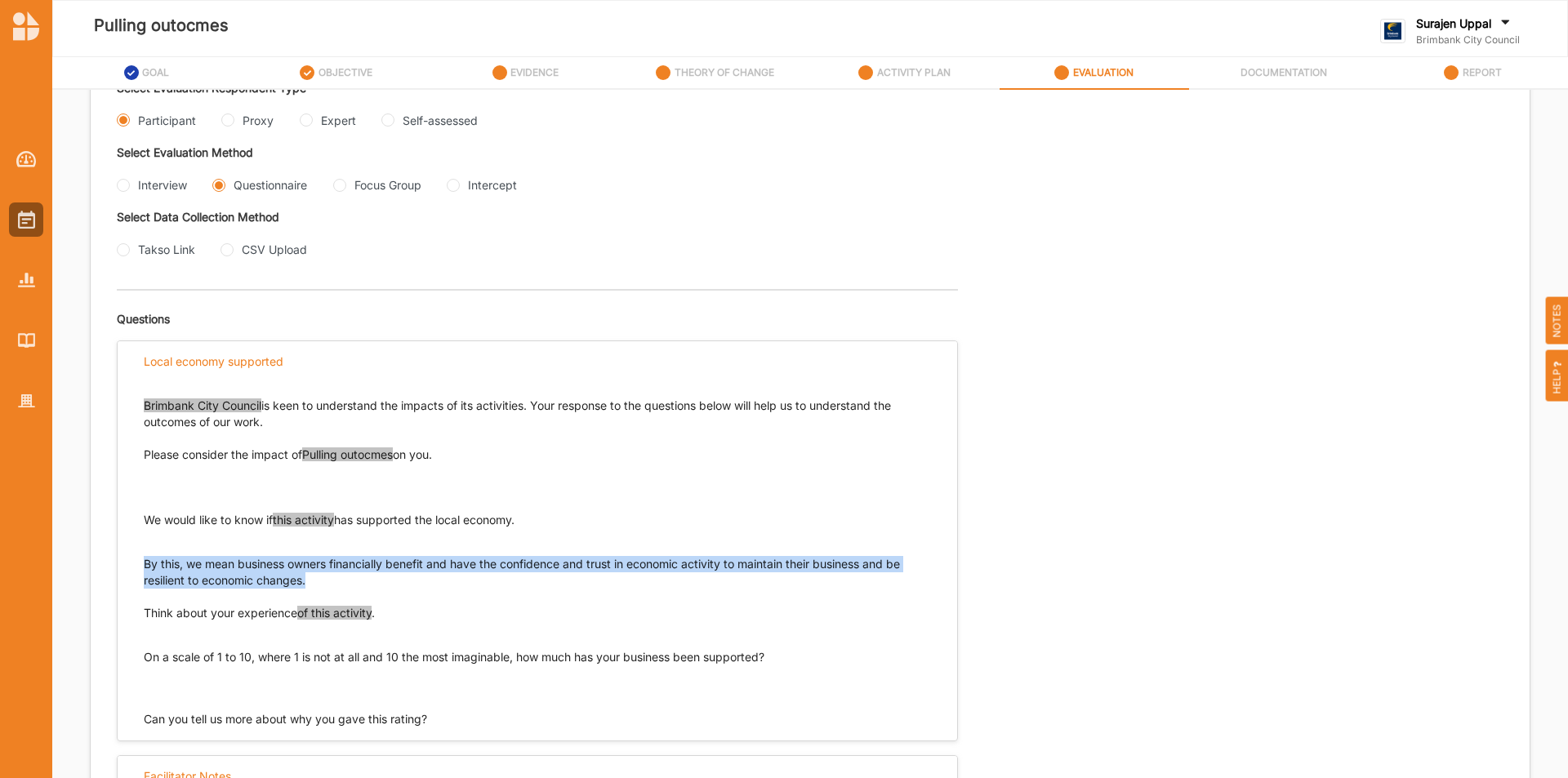
drag, startPoint x: 315, startPoint y: 588, endPoint x: 139, endPoint y: 564, distance: 177.6
click at [139, 564] on div "Brimbank City Council is keen to understand the impacts of its activities. Your…" at bounding box center [538, 554] width 840 height 346
copy p "By this, we mean business owners financially benefit and have the confidence an…"
click at [233, 121] on input "Proxy" at bounding box center [228, 119] width 13 height 13
radio input "true"
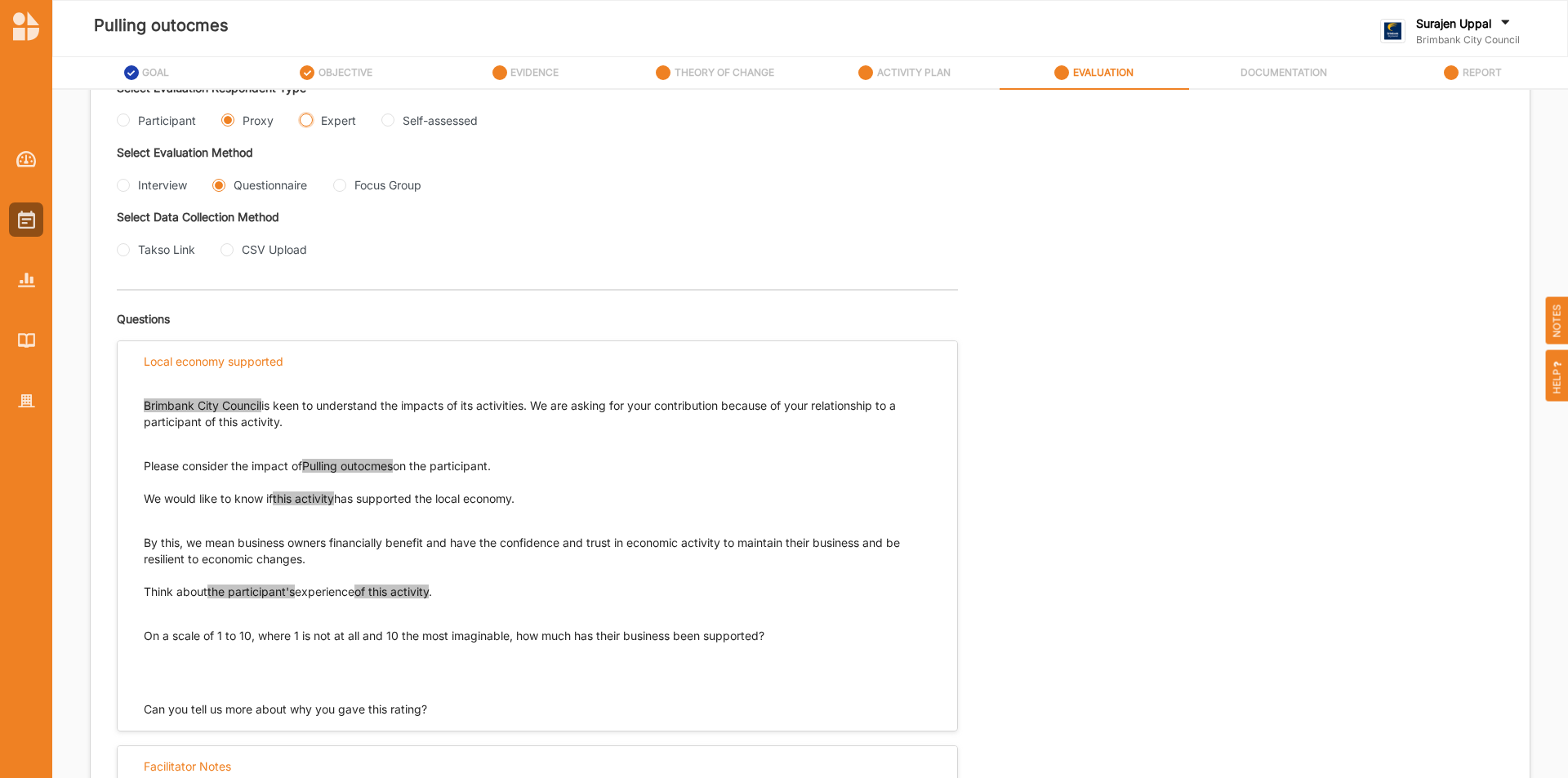
click at [302, 119] on input "Expert" at bounding box center [306, 119] width 13 height 13
radio input "true"
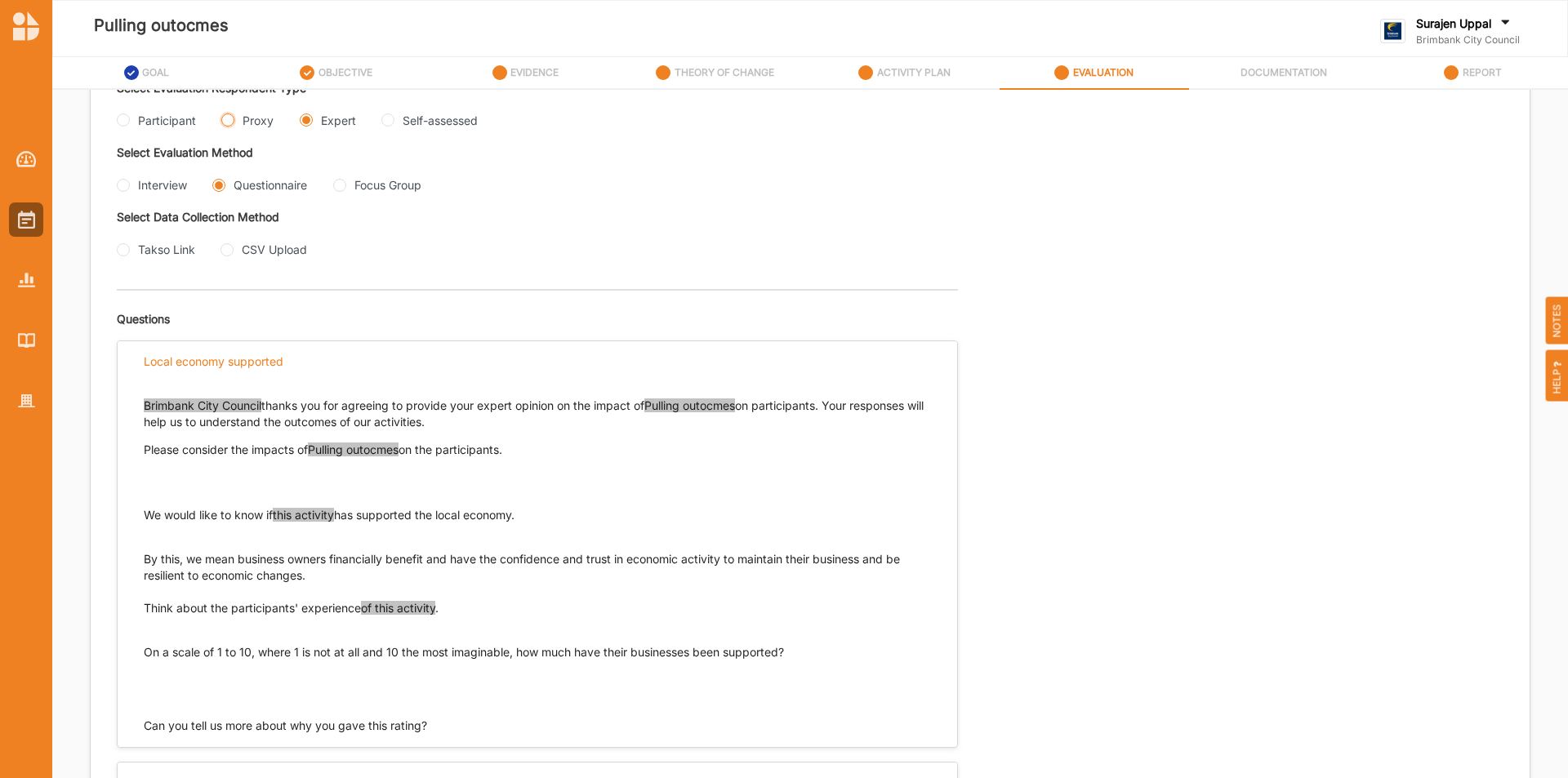
click at [226, 122] on input "Proxy" at bounding box center [228, 119] width 13 height 13
radio input "true"
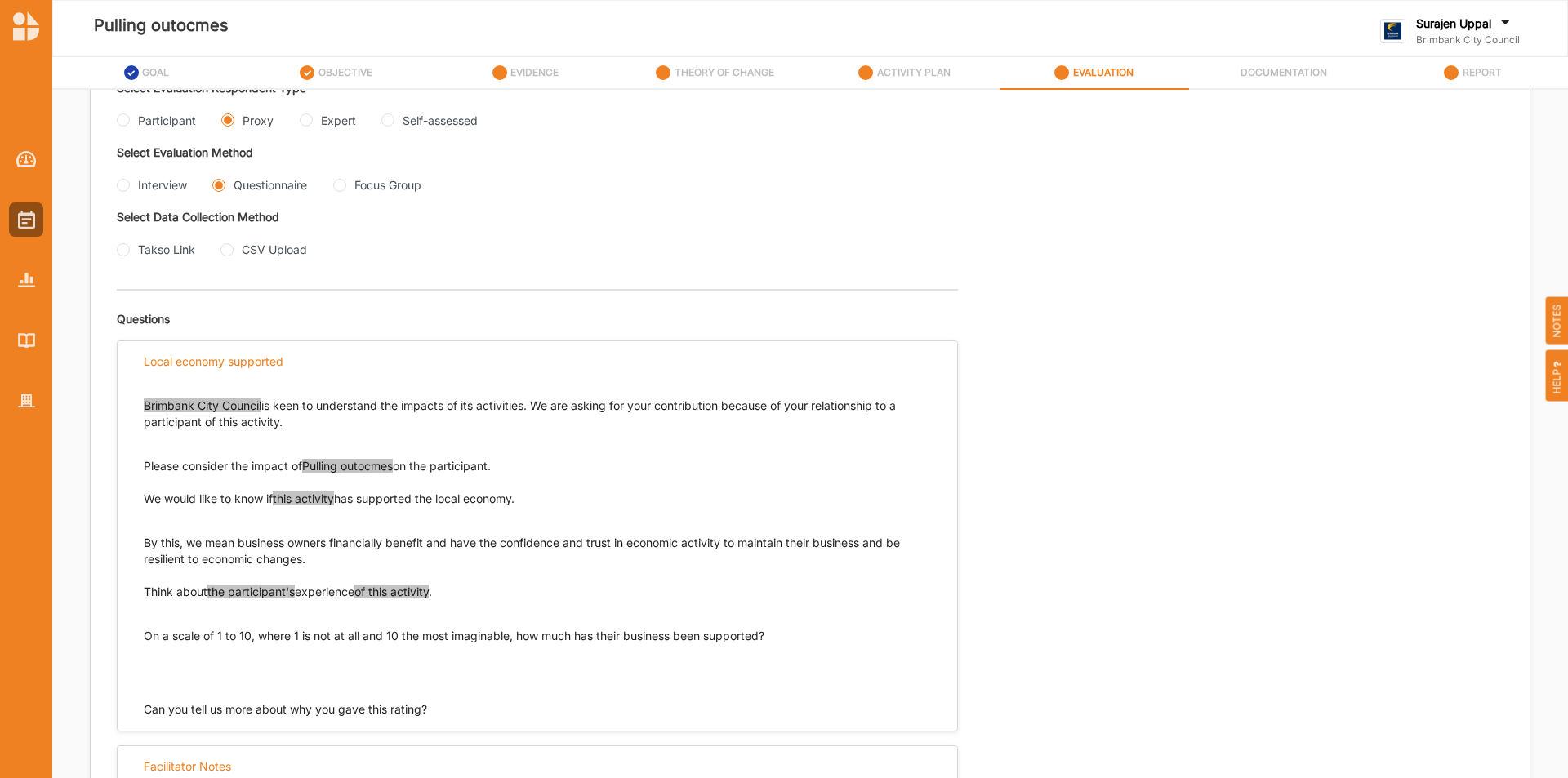
drag, startPoint x: 554, startPoint y: 501, endPoint x: 139, endPoint y: 498, distance: 415.0
click at [139, 501] on div "Brimbank City Council is keen to understand the impacts of its activities. We a…" at bounding box center [538, 550] width 840 height 337
drag, startPoint x: 143, startPoint y: 496, endPoint x: 533, endPoint y: 505, distance: 390.1
click at [533, 505] on p "We would like to know if this activity has supported the local economy." at bounding box center [537, 499] width 787 height 16
copy p "We would like to know if this activity has supported the local economy."
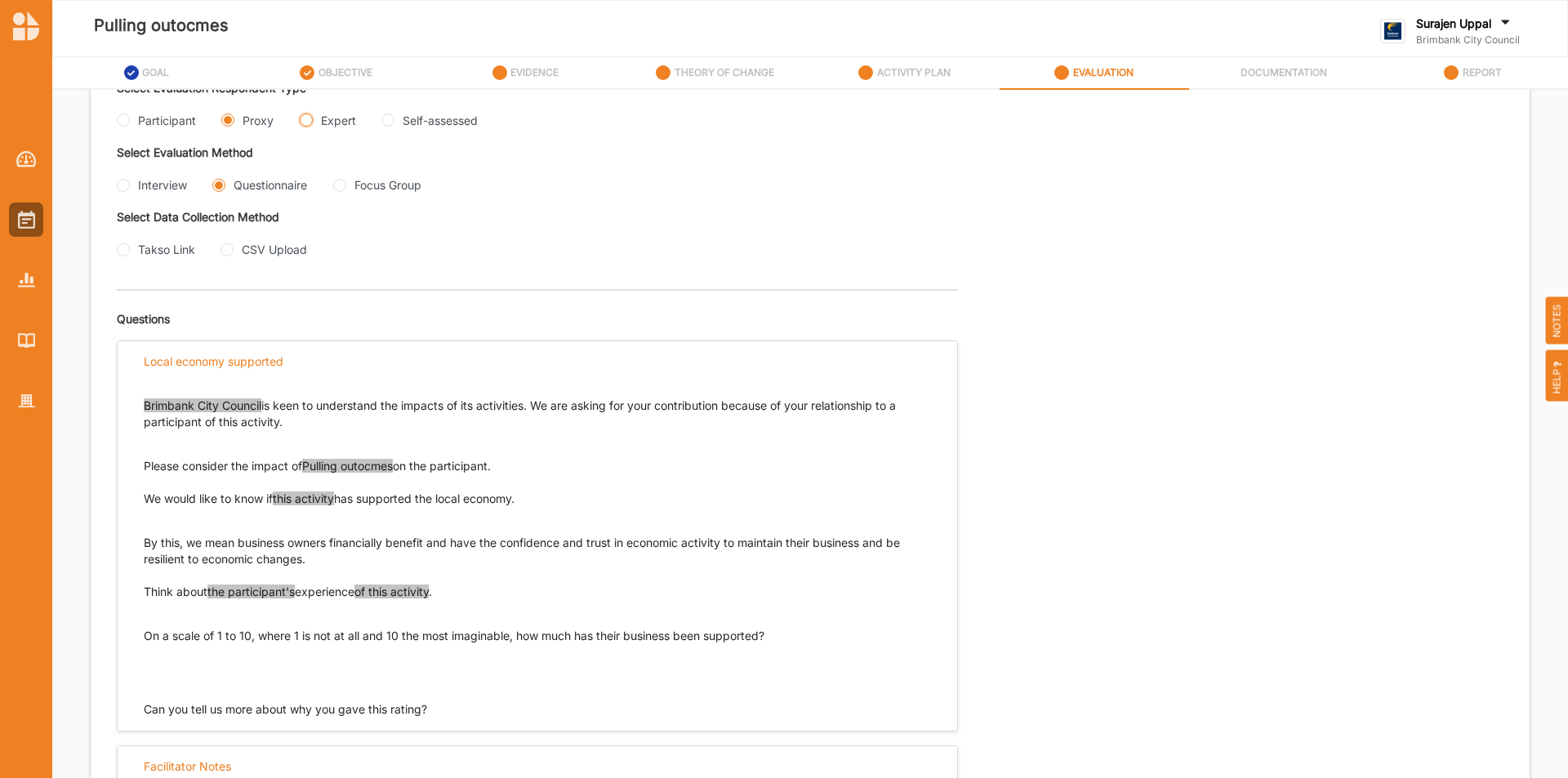
click at [307, 123] on input "Expert" at bounding box center [306, 119] width 13 height 13
radio input "true"
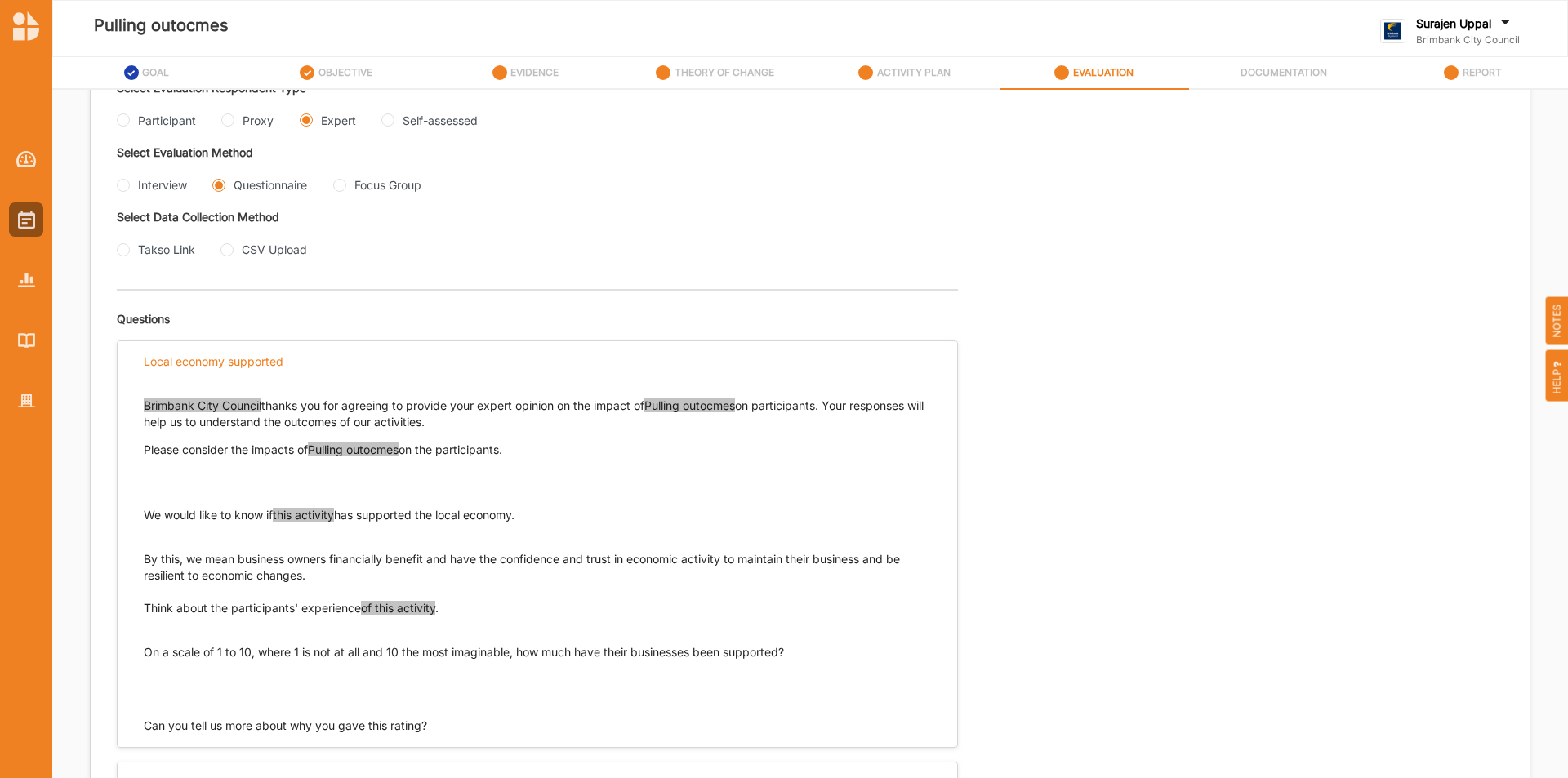
click at [131, 120] on div "Participant" at bounding box center [156, 120] width 79 height 17
click at [125, 122] on input "Participant" at bounding box center [123, 119] width 13 height 13
radio input "true"
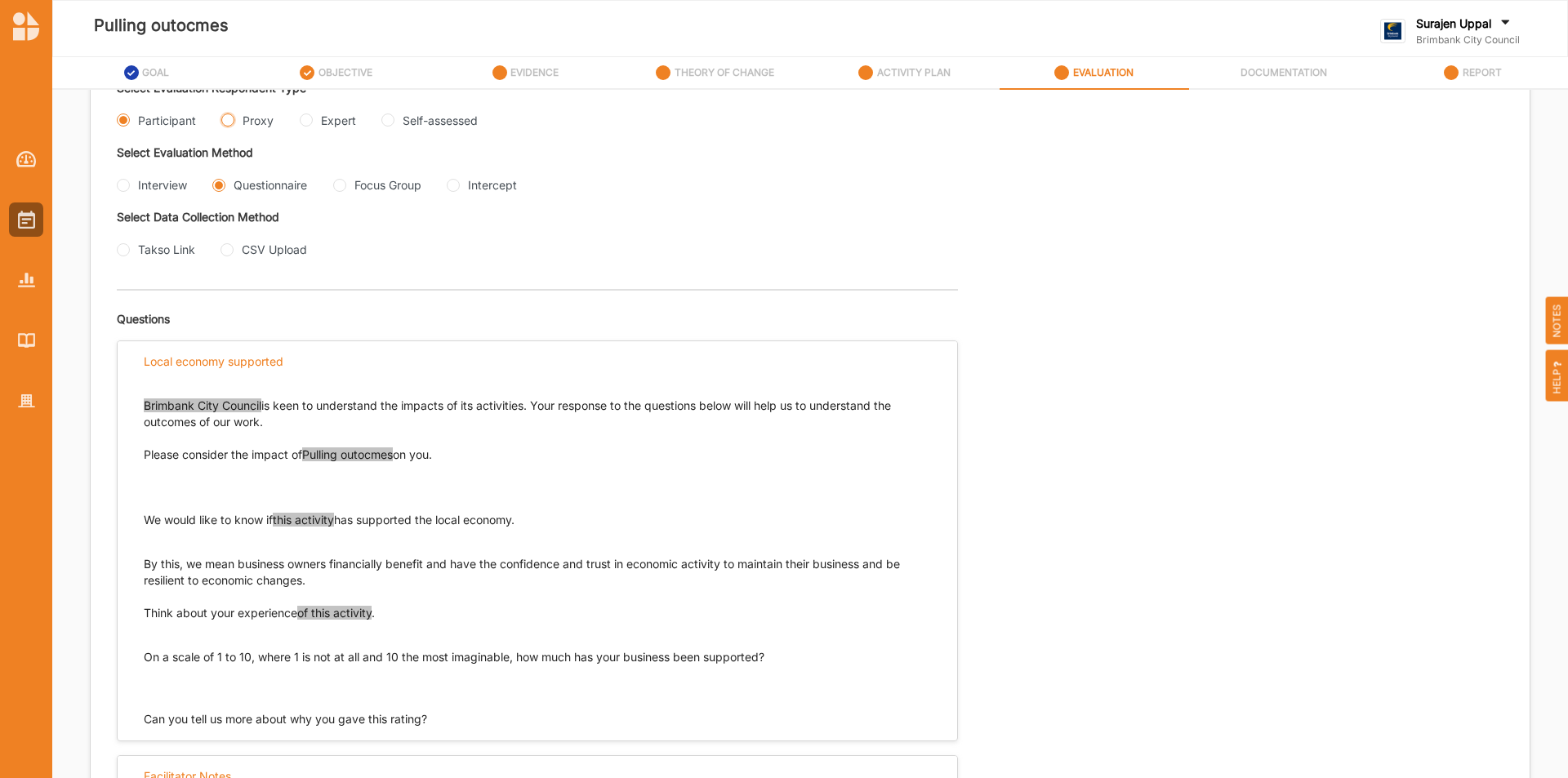
click at [230, 125] on input "Proxy" at bounding box center [228, 119] width 13 height 13
radio input "true"
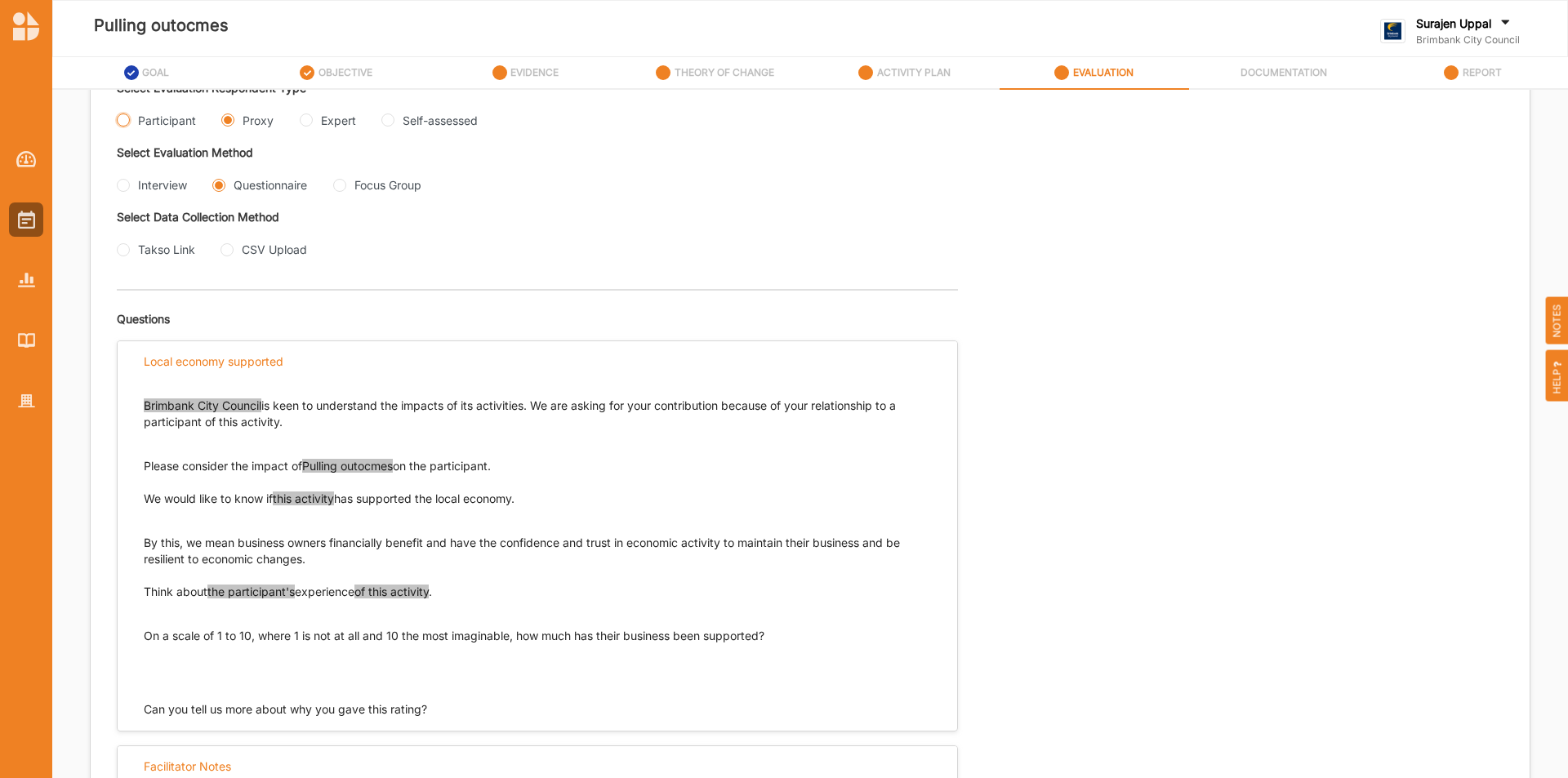
click at [126, 118] on input "Participant" at bounding box center [123, 119] width 13 height 13
radio input "true"
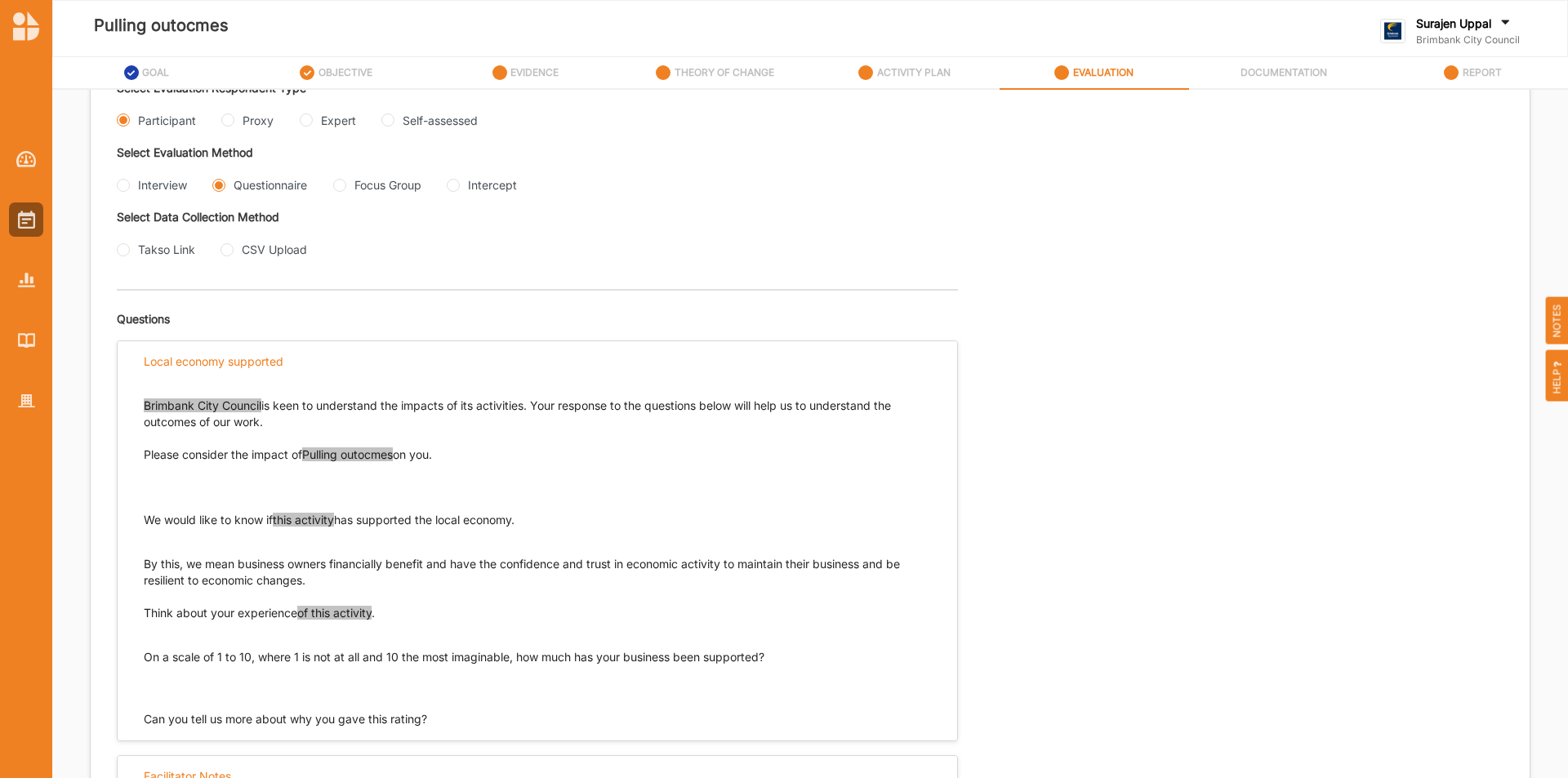
drag, startPoint x: 397, startPoint y: 614, endPoint x: 143, endPoint y: 620, distance: 254.1
click at [143, 620] on p "Think about your experience of this activity ." at bounding box center [537, 613] width 787 height 16
copy p "Think about your experience of this activity ."
click at [233, 119] on input "Proxy" at bounding box center [228, 119] width 13 height 13
radio input "true"
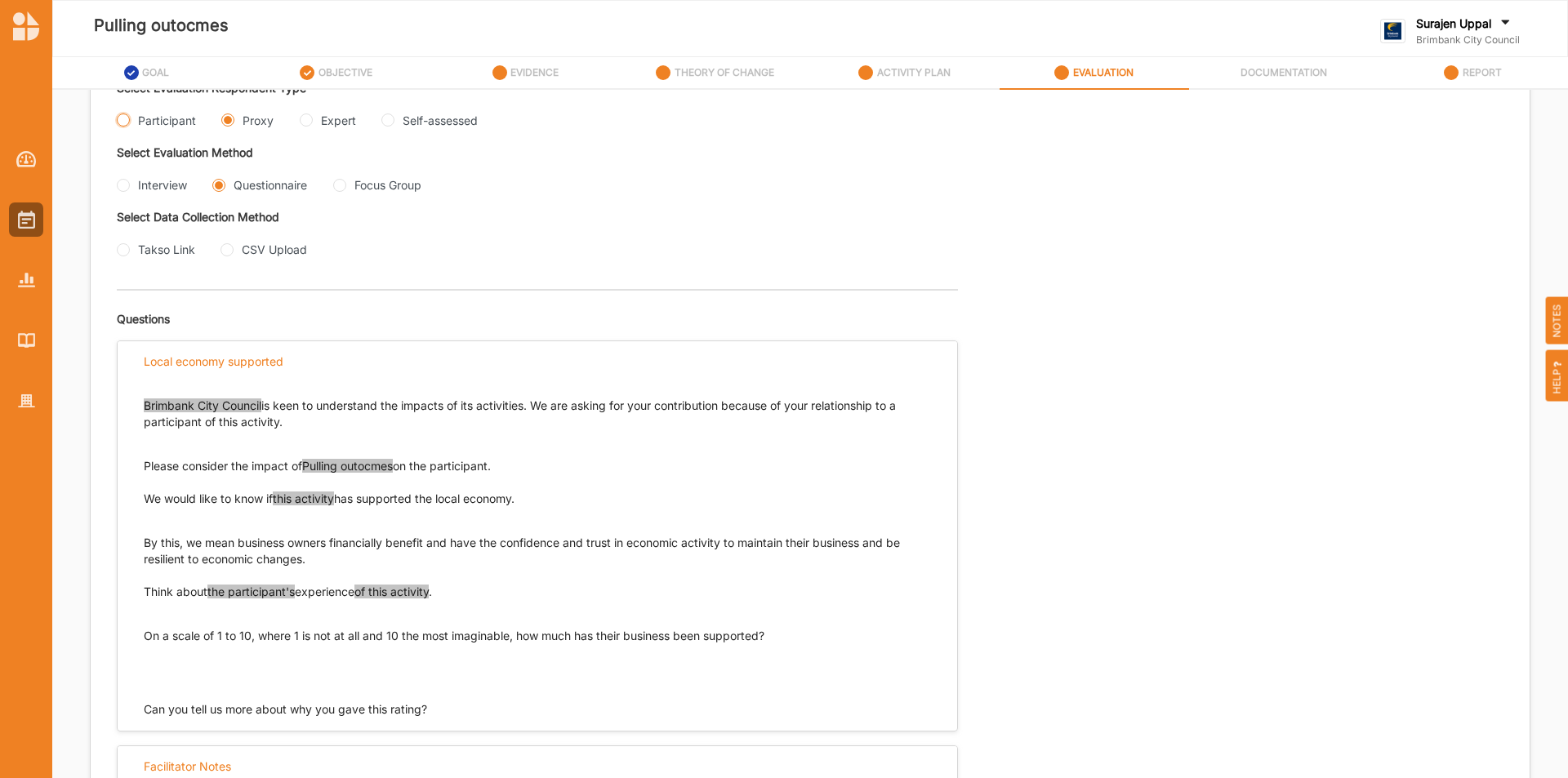
click at [129, 119] on input "Participant" at bounding box center [123, 119] width 13 height 13
radio input "true"
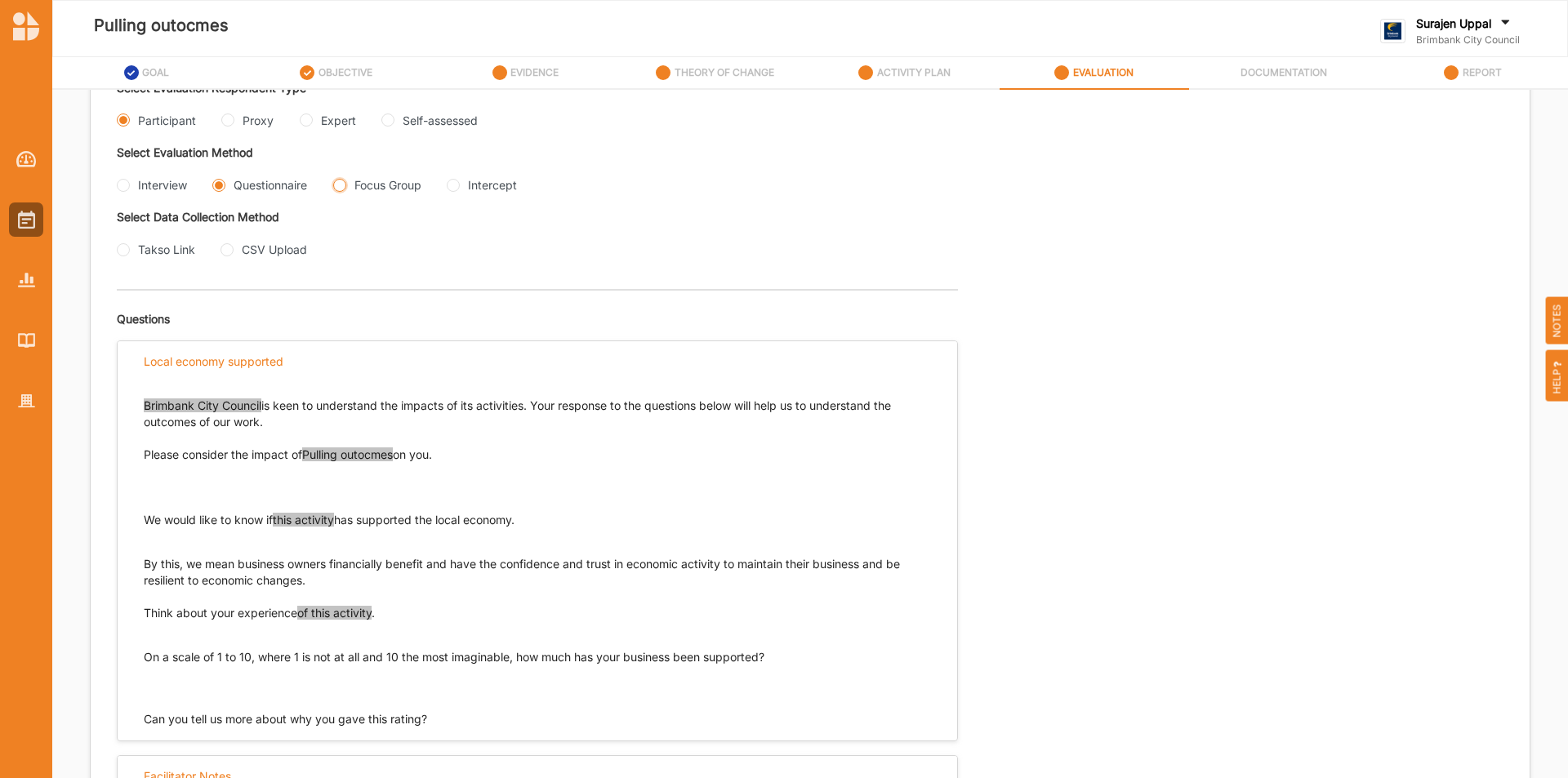
click at [345, 184] on Group "Focus Group" at bounding box center [339, 185] width 13 height 13
radio Group "true"
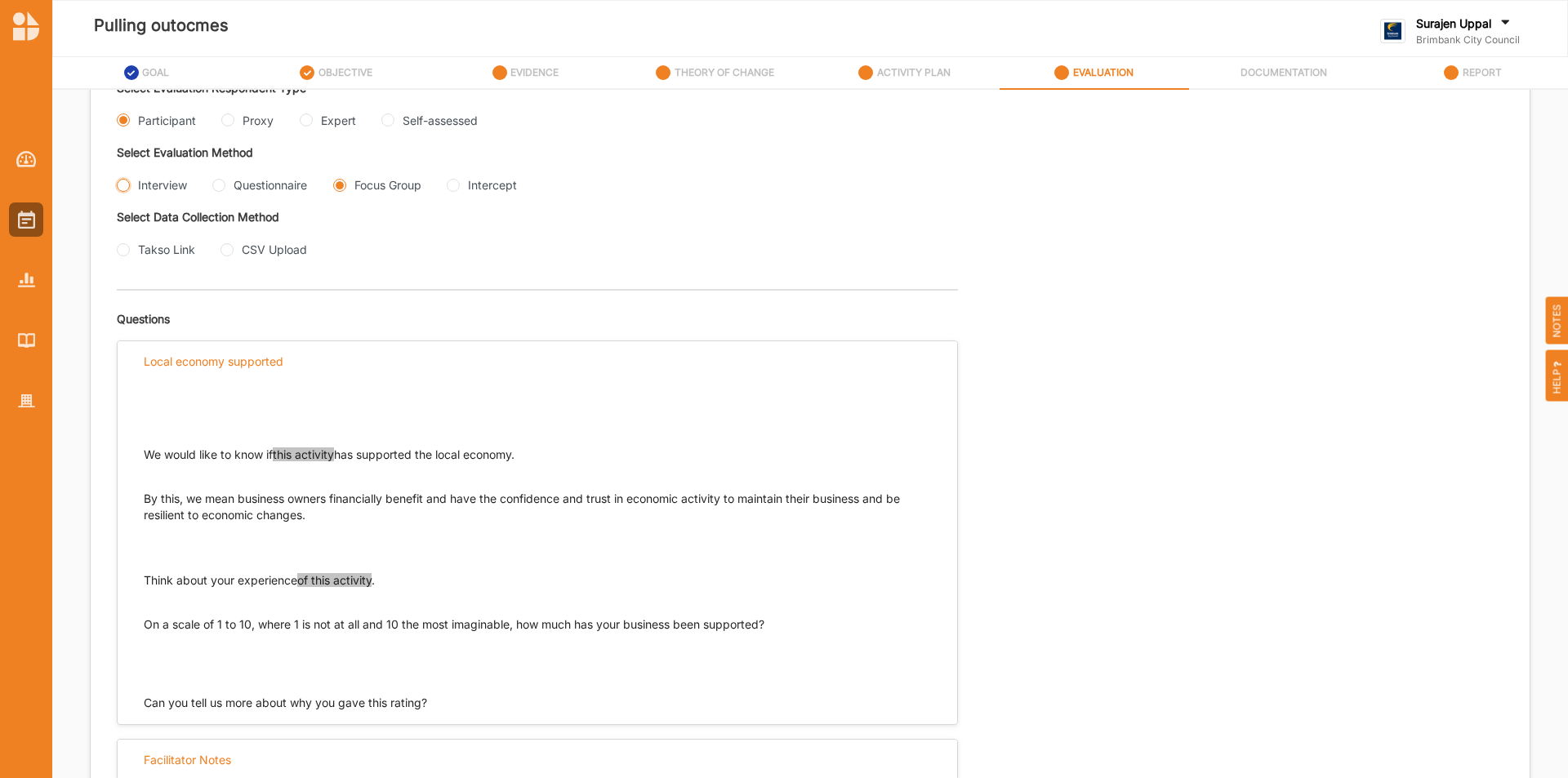
click at [128, 188] on input "Interview" at bounding box center [123, 185] width 13 height 13
radio input "true"
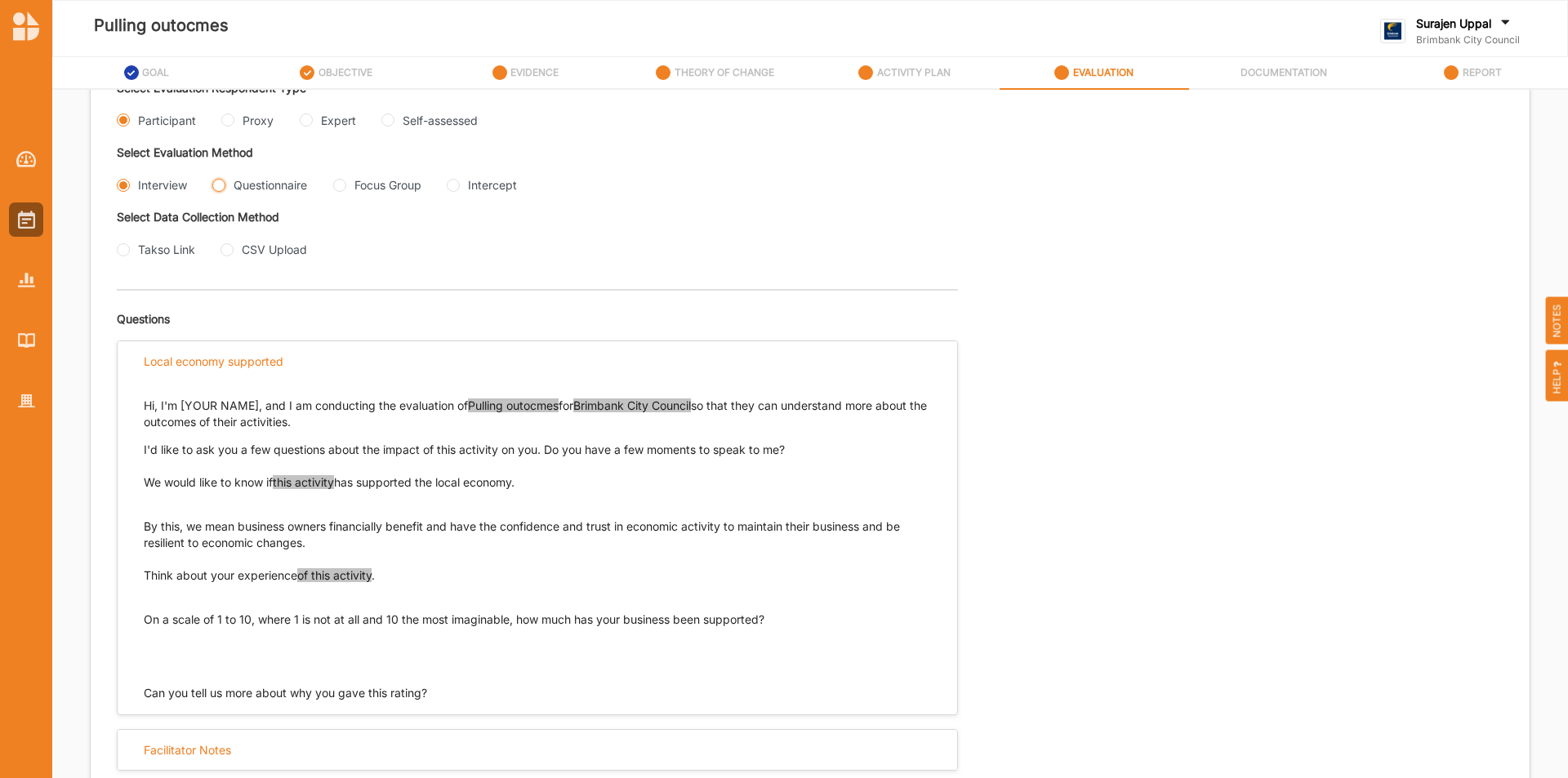
click at [216, 186] on input "Questionnaire" at bounding box center [218, 185] width 13 height 13
radio input "true"
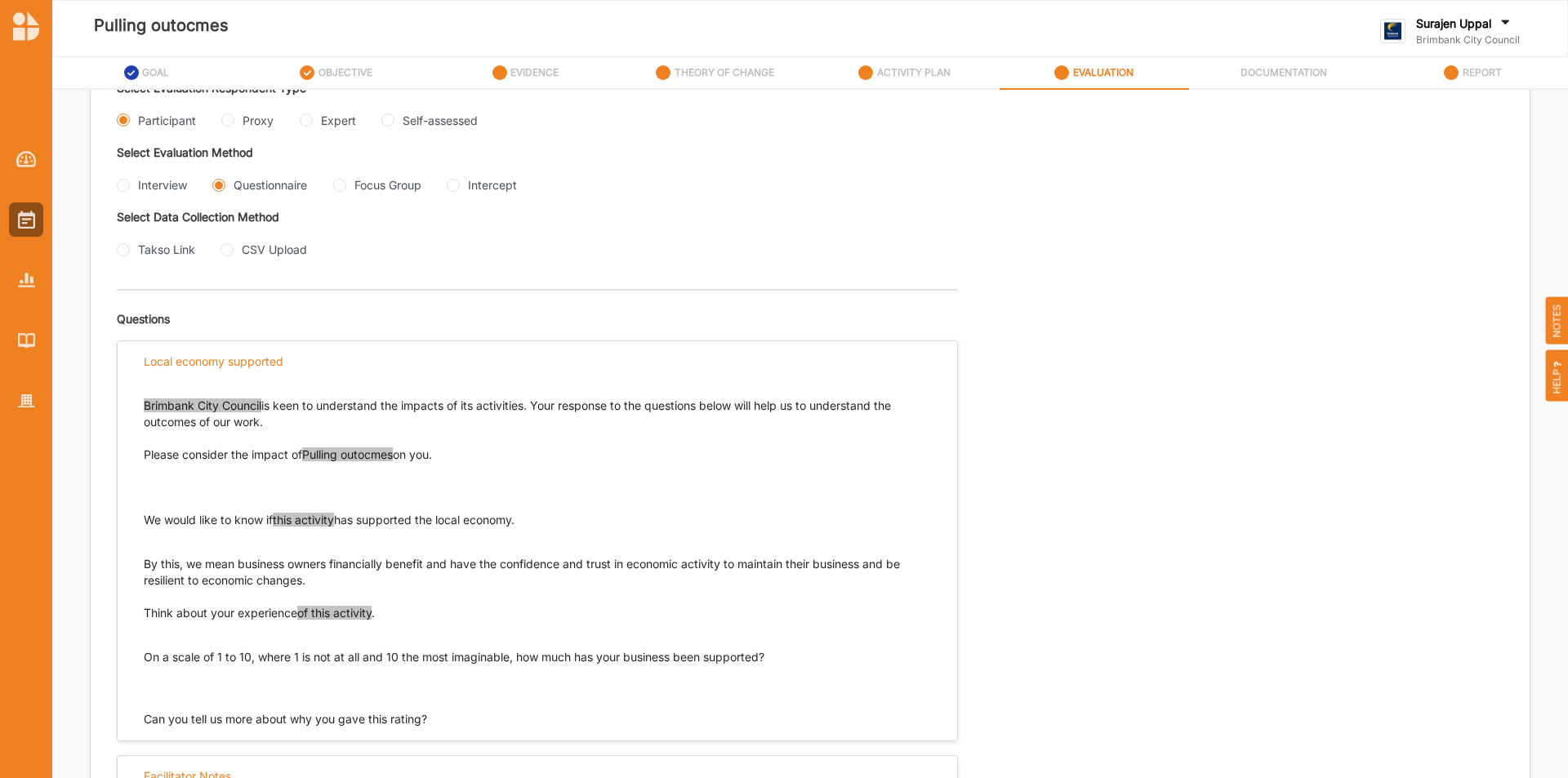
click at [762, 648] on p "On a scale of 1 to 10, where 1 is not at all and 10 the most imaginable, how mu…" at bounding box center [537, 657] width 787 height 49
drag, startPoint x: 779, startPoint y: 658, endPoint x: 131, endPoint y: 647, distance: 648.1
click at [140, 659] on div "Brimbank City Council is keen to understand the impacts of its activities. Your…" at bounding box center [538, 554] width 840 height 346
copy p "On a scale of 1 to 10, where 1 is not at all and 10 the most imaginable, how mu…"
click at [233, 117] on input "Proxy" at bounding box center [228, 119] width 13 height 13
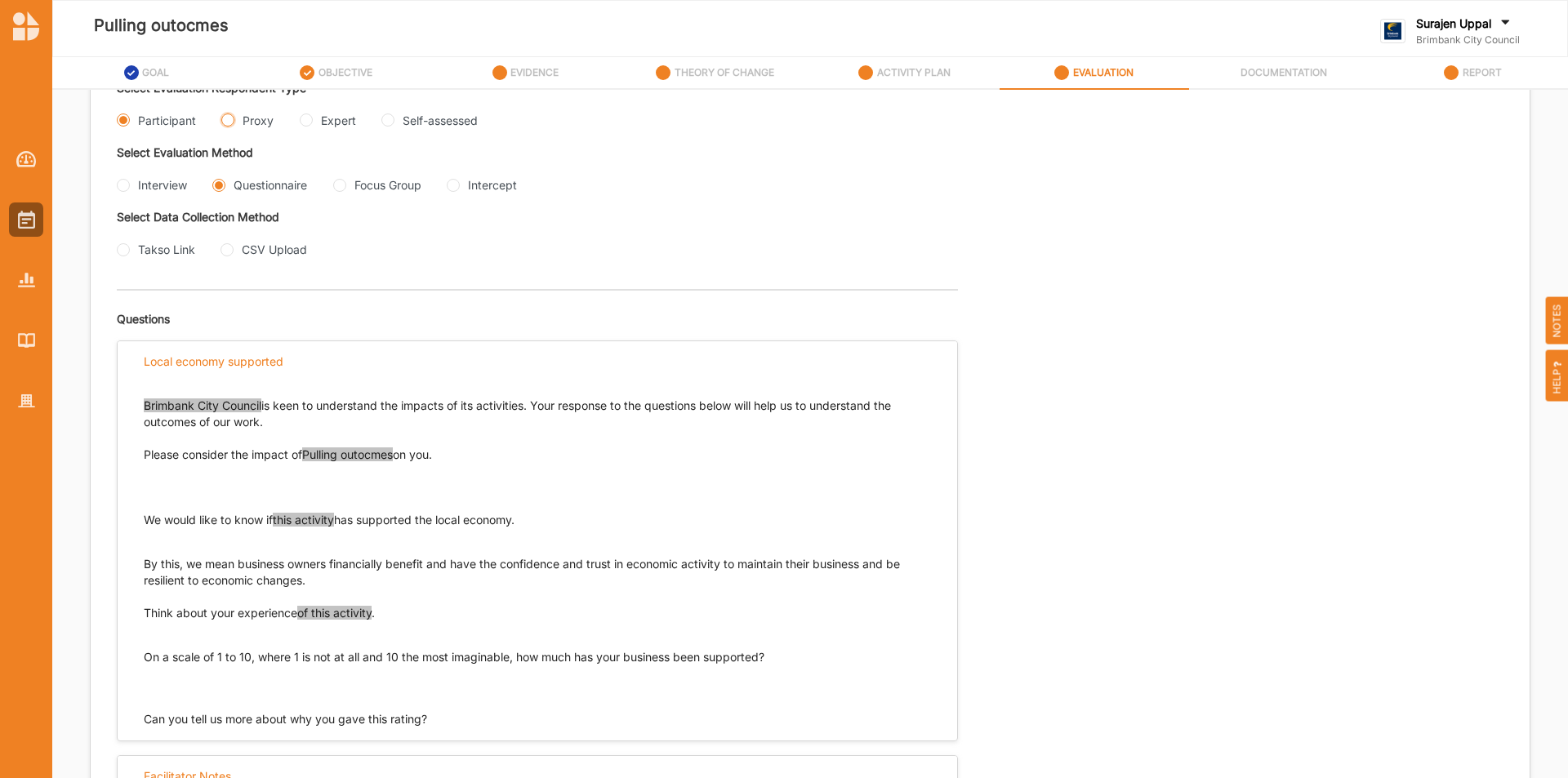
radio input "true"
click at [129, 185] on input "Interview" at bounding box center [123, 185] width 13 height 13
radio input "true"
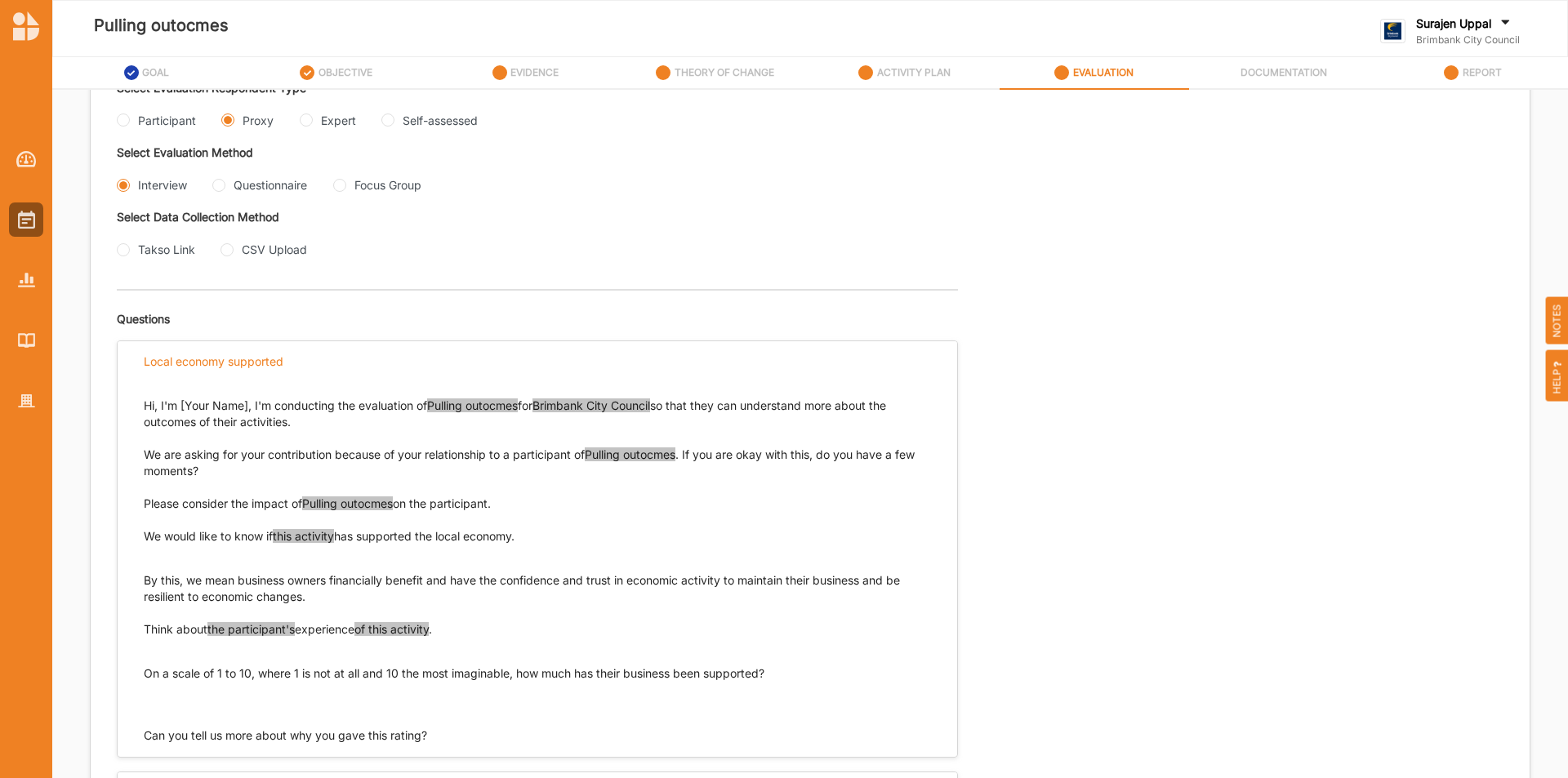
drag, startPoint x: 449, startPoint y: 629, endPoint x: 146, endPoint y: 633, distance: 303.0
click at [146, 633] on p "Think about the participant's experience of this activity ." at bounding box center [537, 629] width 787 height 16
copy p "Think about the participant's experience of this activity ."
click at [221, 188] on input "Questionnaire" at bounding box center [218, 185] width 13 height 13
radio input "true"
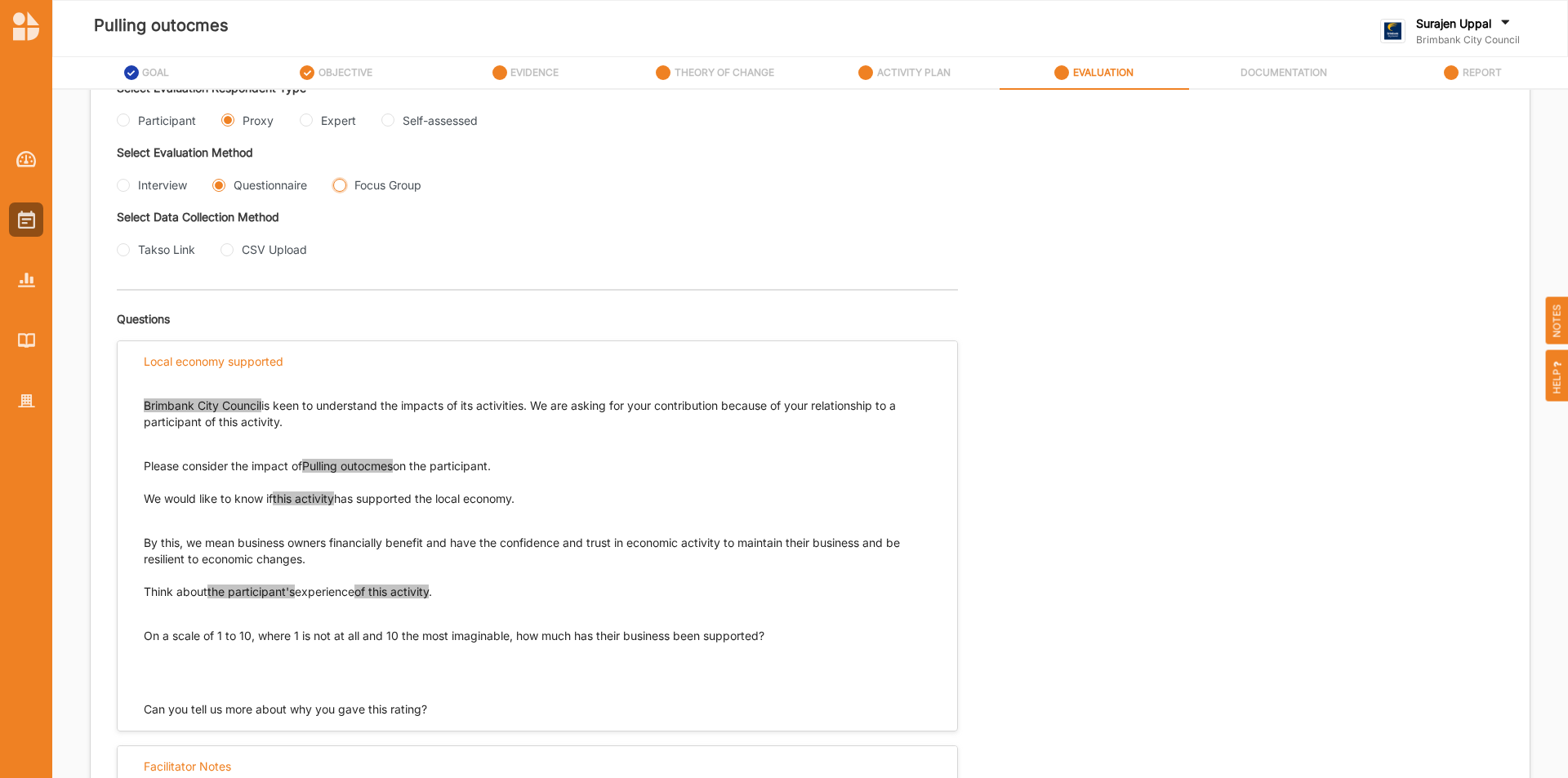
click at [337, 183] on Group "Focus Group" at bounding box center [339, 185] width 13 height 13
radio Group "true"
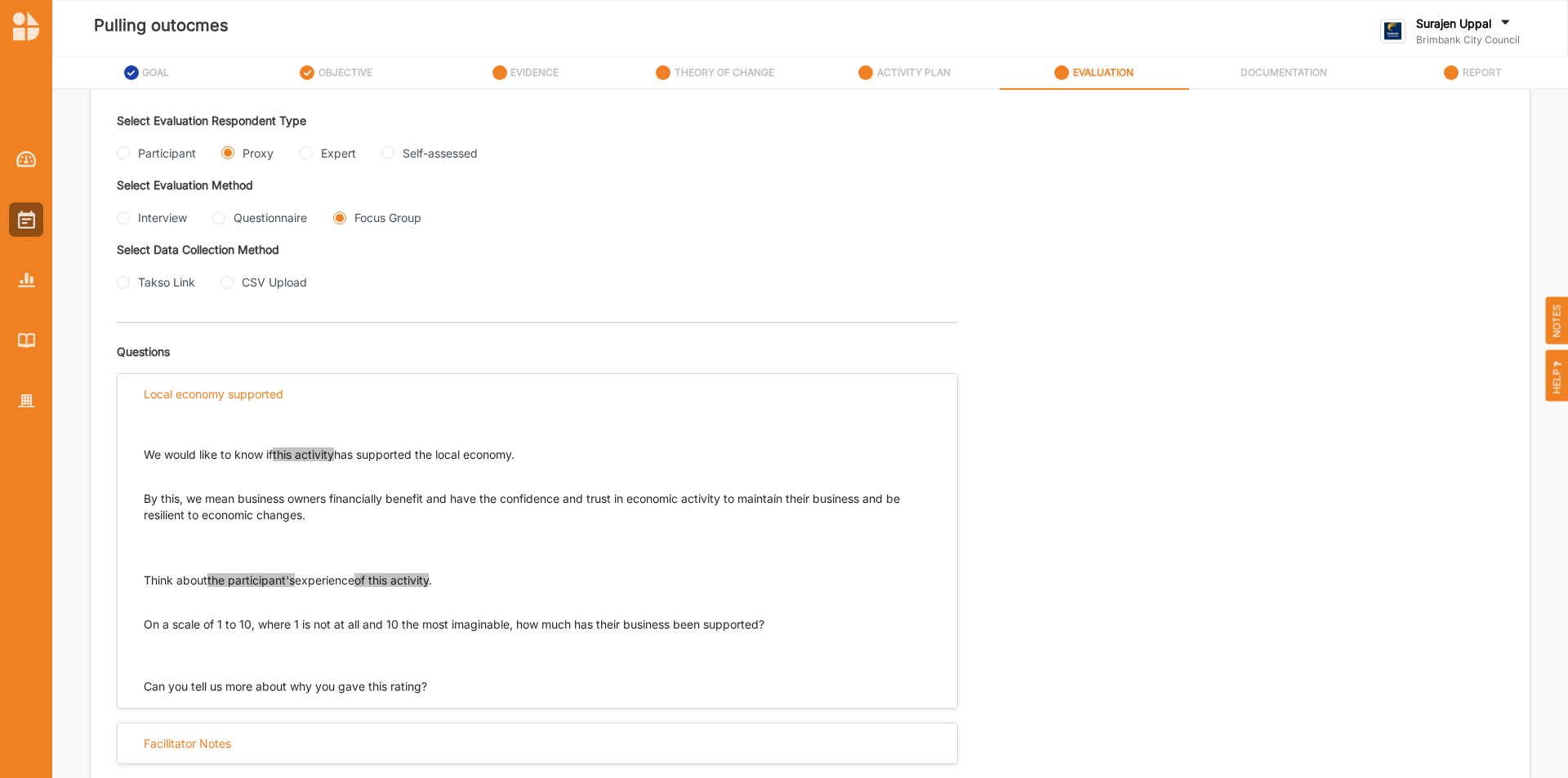
drag, startPoint x: 730, startPoint y: 629, endPoint x: 145, endPoint y: 625, distance: 585.0
click at [145, 625] on p "On a scale of 1 to 10, where 1 is not at all and 10 the most imaginable, how mu…" at bounding box center [537, 624] width 787 height 49
click at [217, 222] on input "Questionnaire" at bounding box center [218, 217] width 13 height 13
radio input "true"
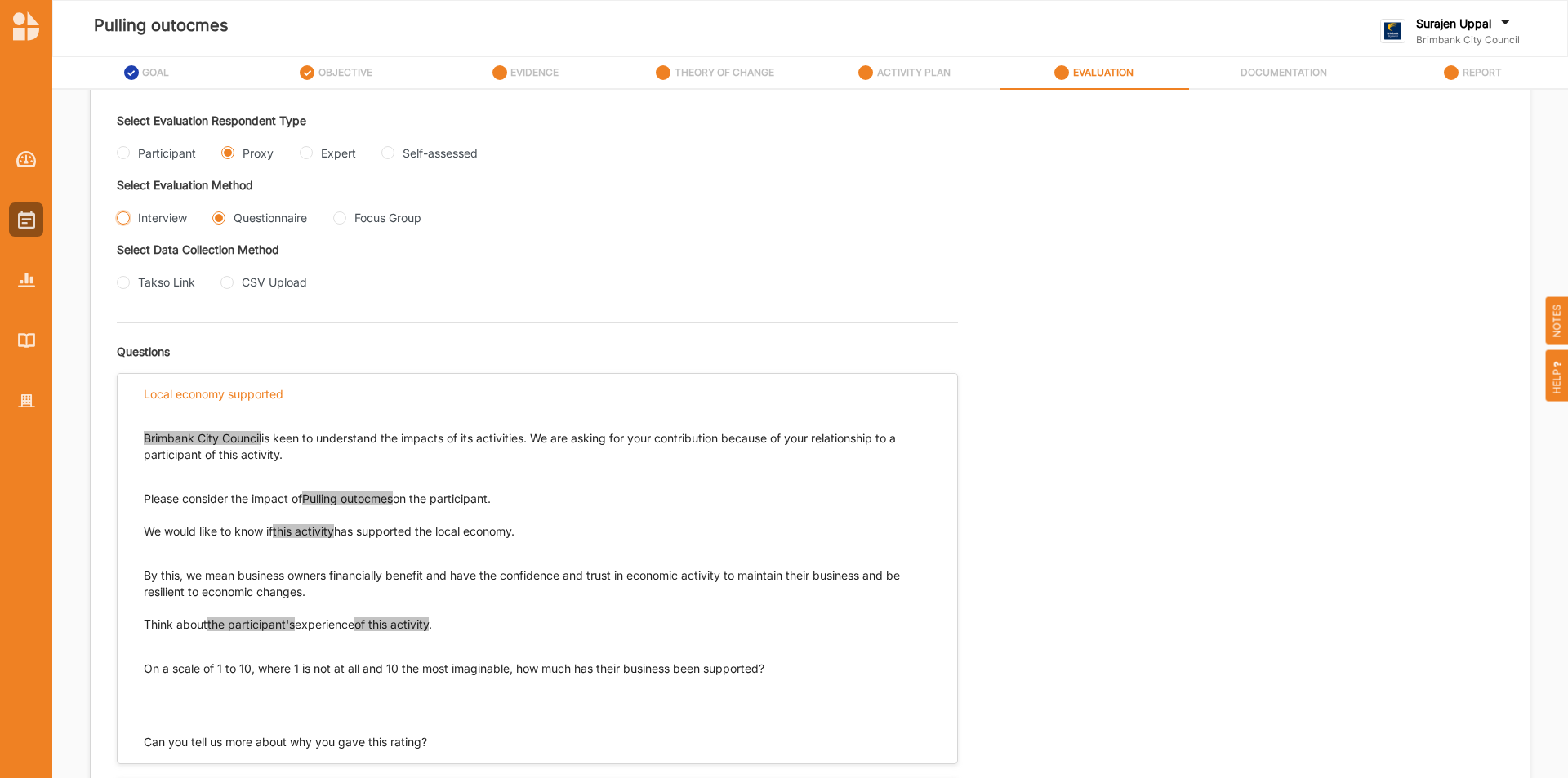
click at [119, 220] on input "Interview" at bounding box center [123, 217] width 13 height 13
radio input "true"
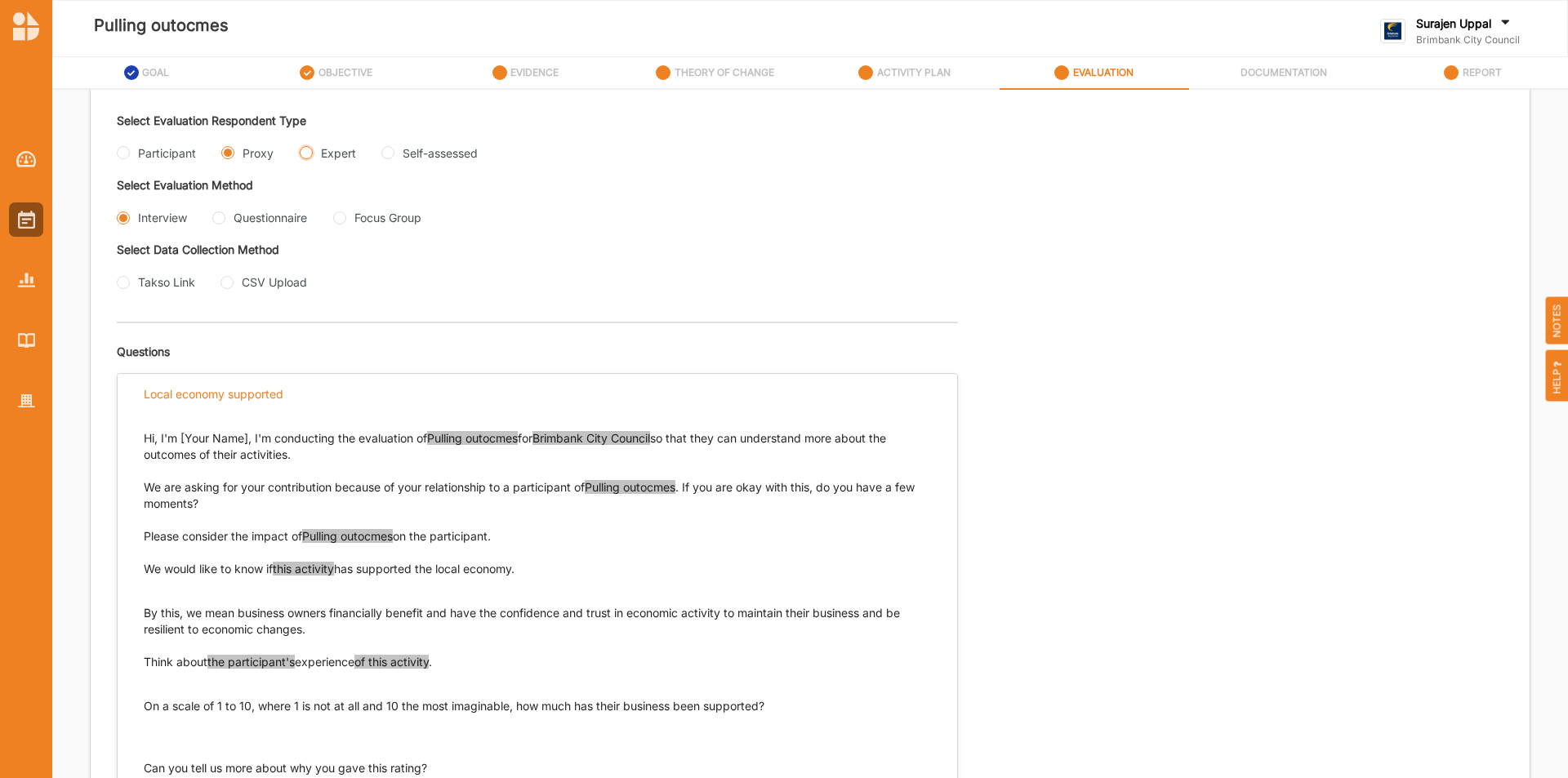
click at [307, 154] on input "Expert" at bounding box center [306, 152] width 13 height 13
radio input "true"
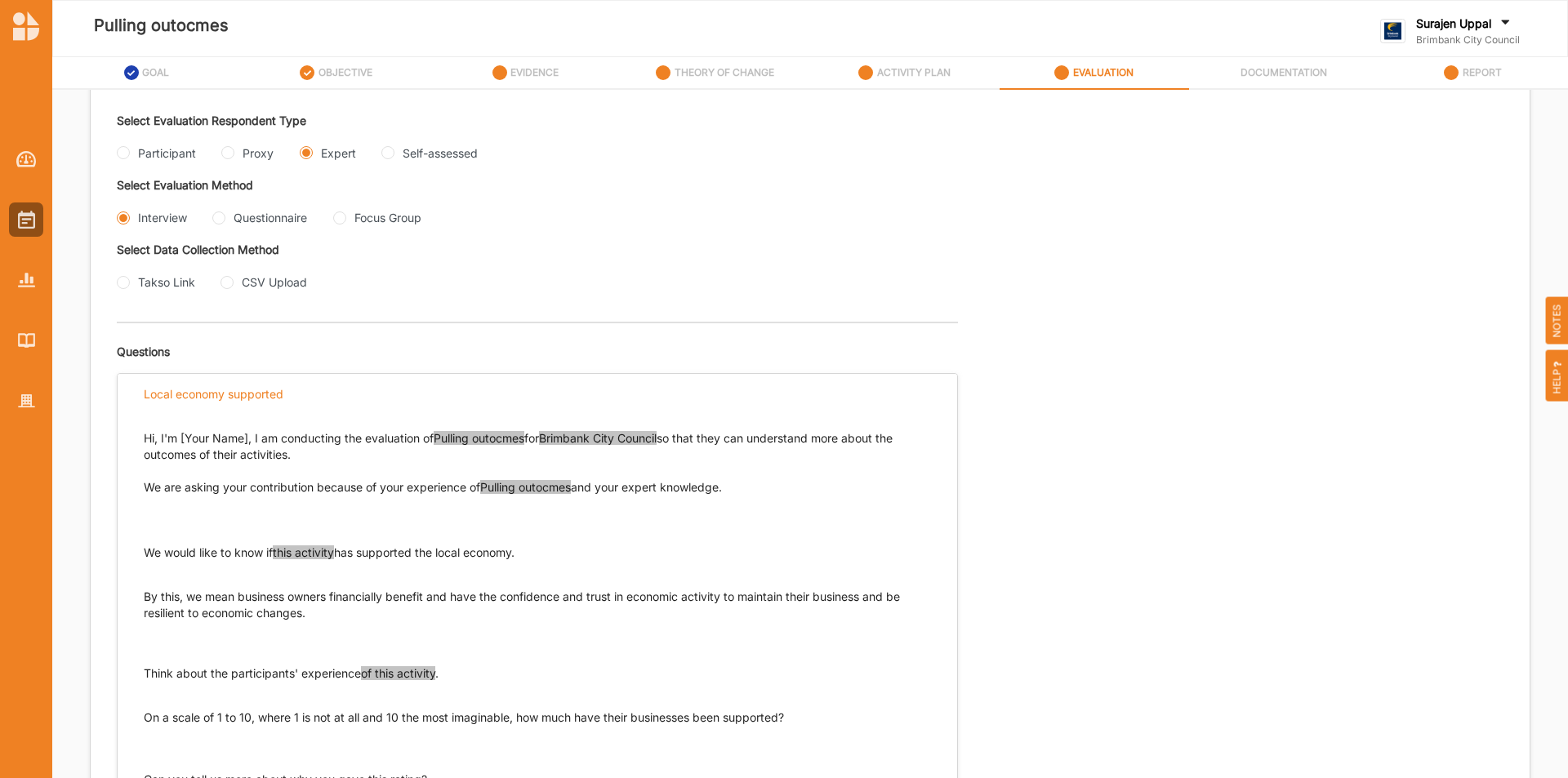
drag, startPoint x: 447, startPoint y: 672, endPoint x: 122, endPoint y: 671, distance: 325.0
click at [122, 671] on div "Hi, I'm [Your Name], I am conducting the evaluation of Pulling outocmes for Bri…" at bounding box center [538, 601] width 840 height 374
click at [218, 216] on input "Questionnaire" at bounding box center [218, 217] width 13 height 13
radio input "true"
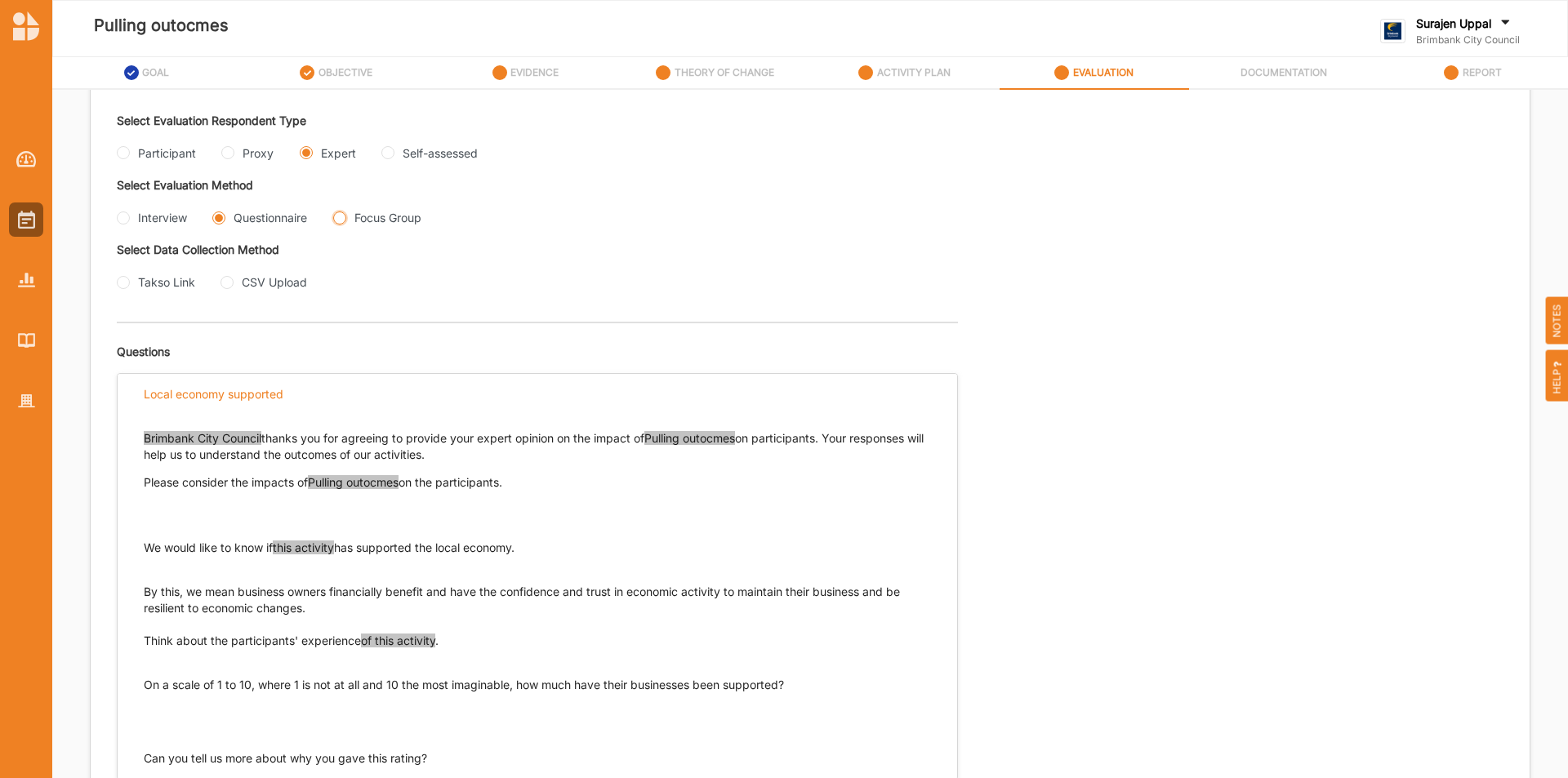
click at [337, 216] on Group "Focus Group" at bounding box center [339, 217] width 13 height 13
radio Group "true"
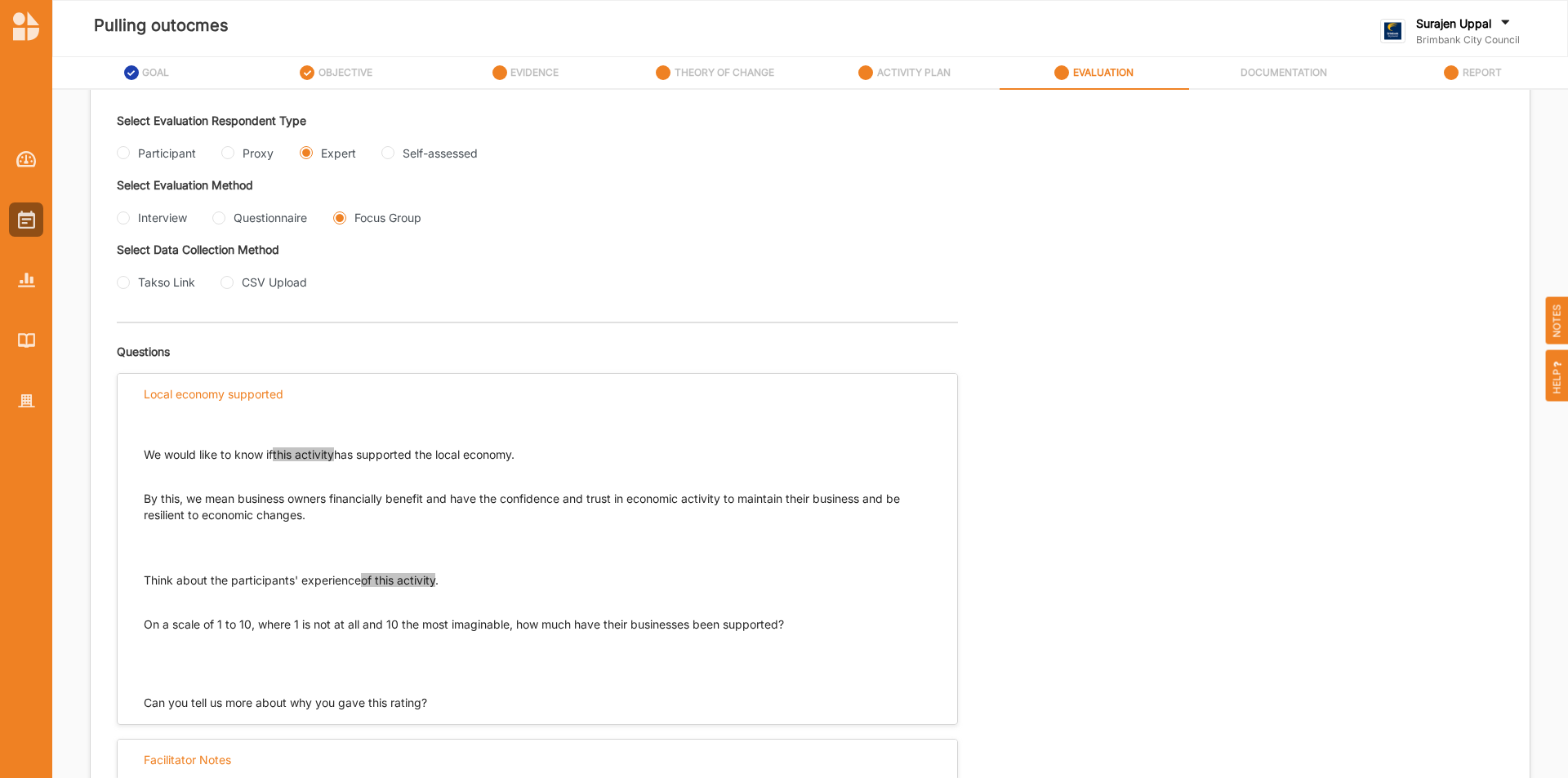
drag, startPoint x: 752, startPoint y: 610, endPoint x: 135, endPoint y: 625, distance: 617.2
click at [135, 625] on div "We would like to know if this activity has supported the local economy. By this…" at bounding box center [538, 562] width 840 height 297
click at [224, 222] on input "Questionnaire" at bounding box center [218, 217] width 13 height 13
radio input "true"
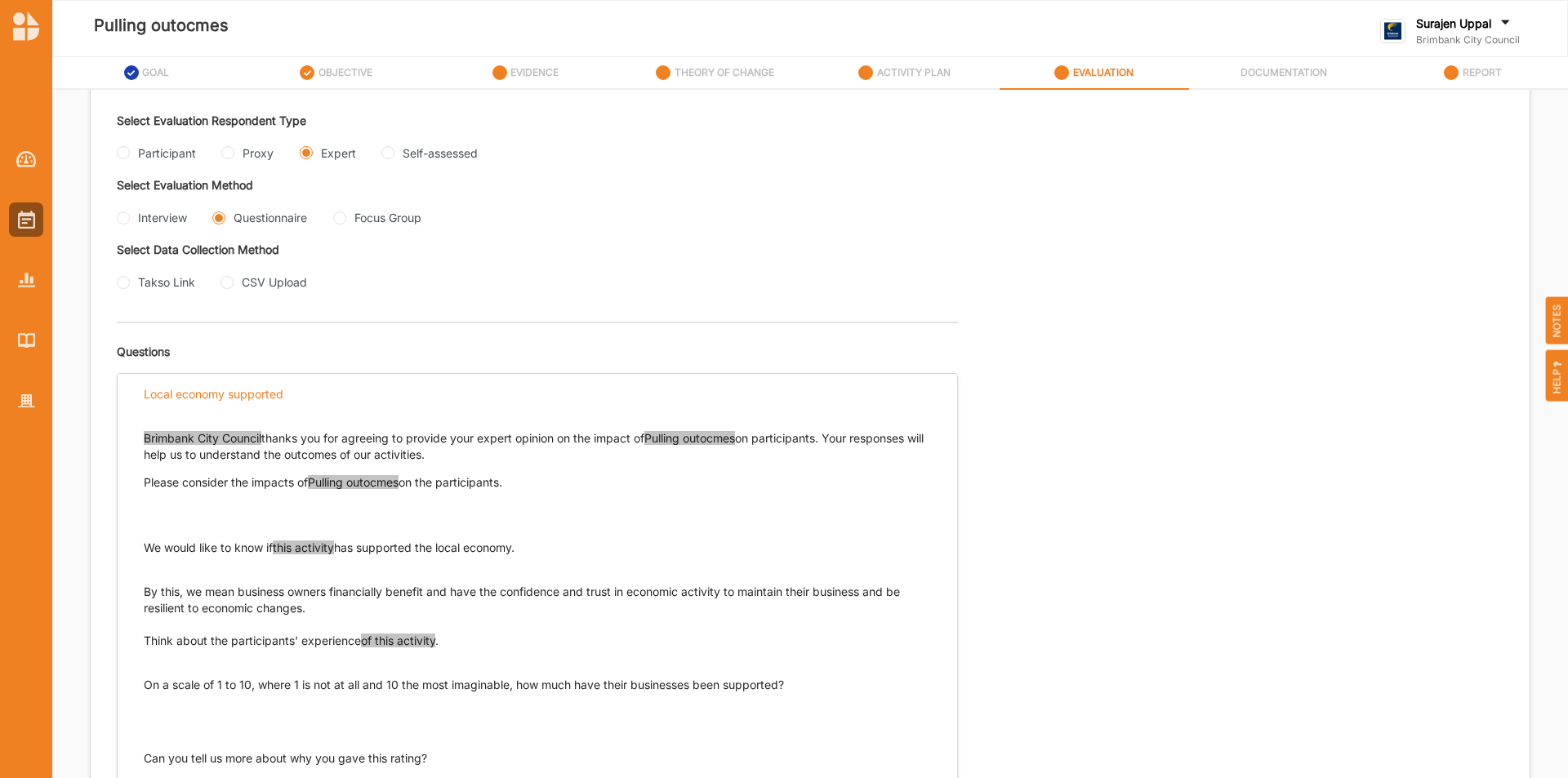
click at [130, 219] on div "Interview" at bounding box center [152, 217] width 70 height 17
click at [124, 221] on input "Interview" at bounding box center [123, 217] width 13 height 13
radio input "true"
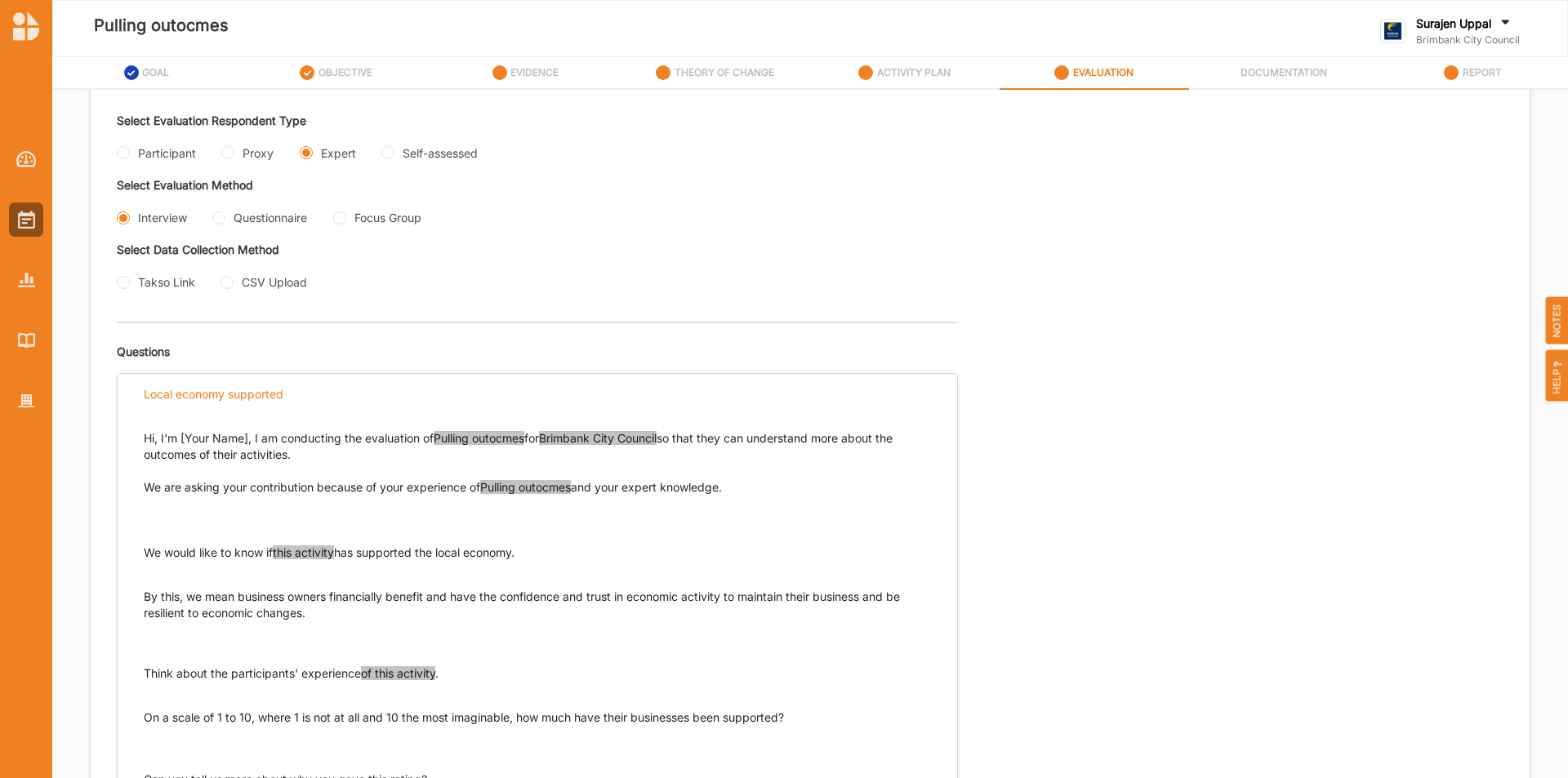
scroll to position [0, 0]
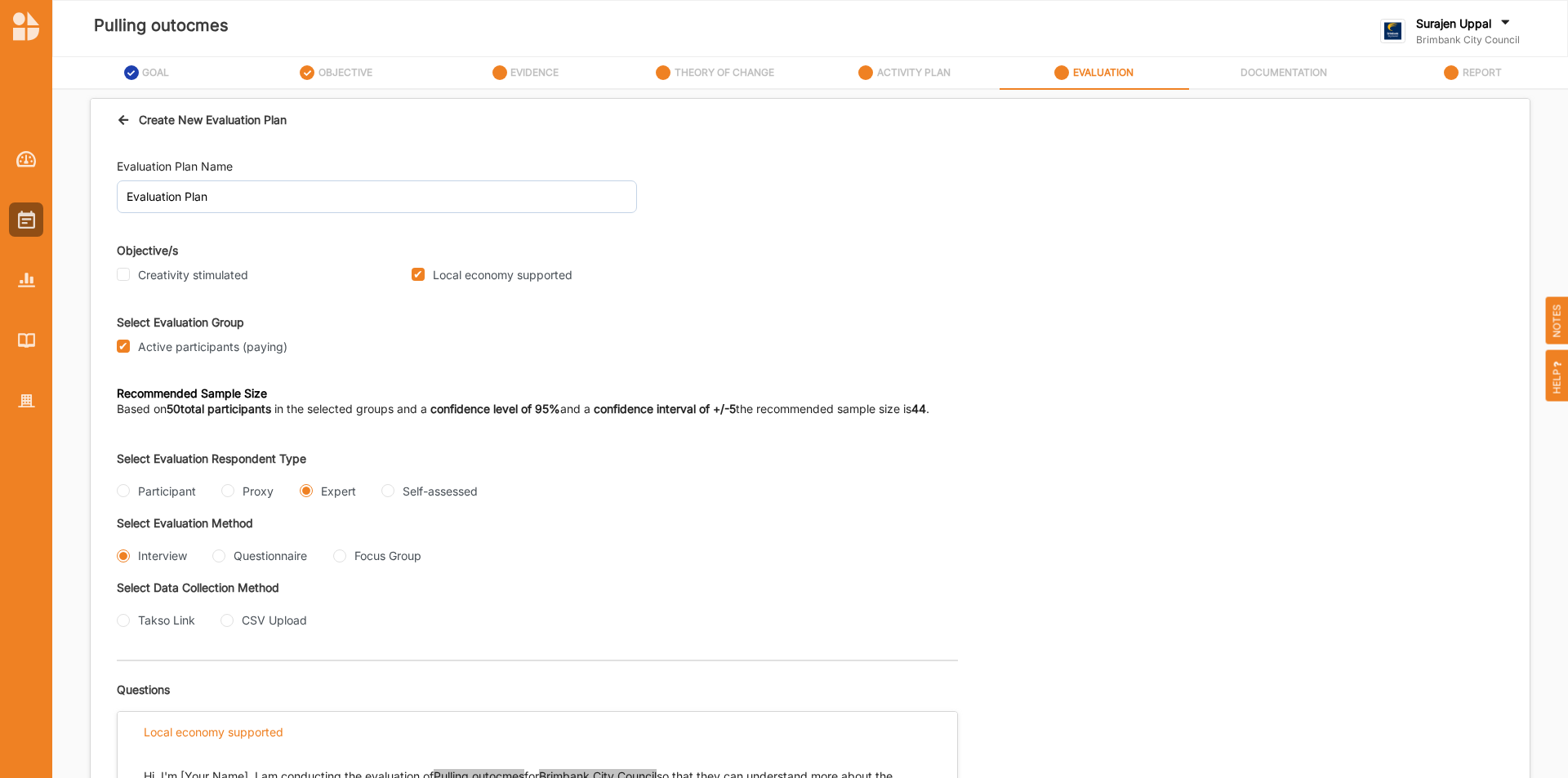
click at [125, 115] on icon at bounding box center [124, 117] width 14 height 11
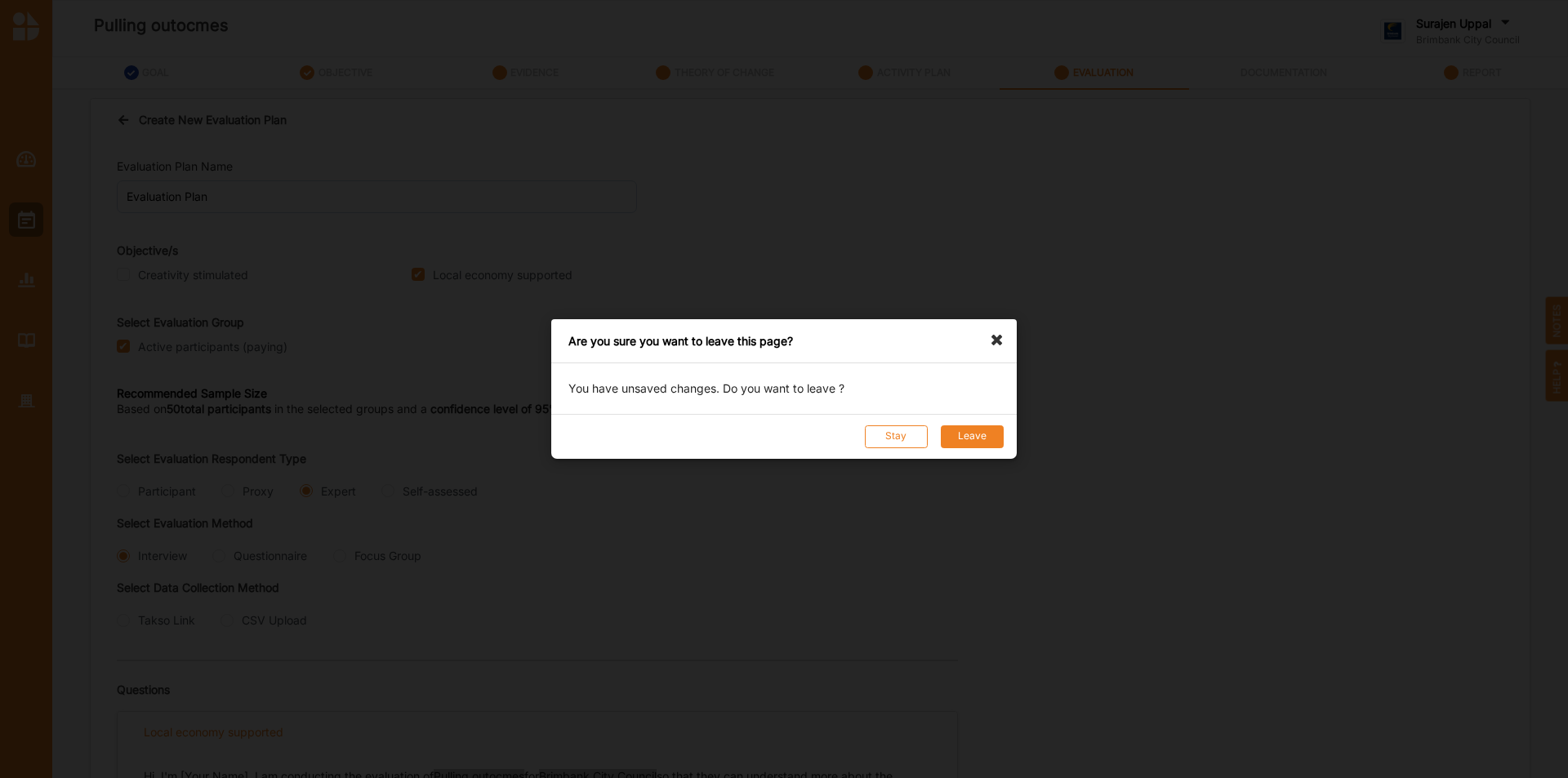
click at [966, 432] on button "Leave" at bounding box center [972, 436] width 63 height 23
